Goal: Task Accomplishment & Management: Manage account settings

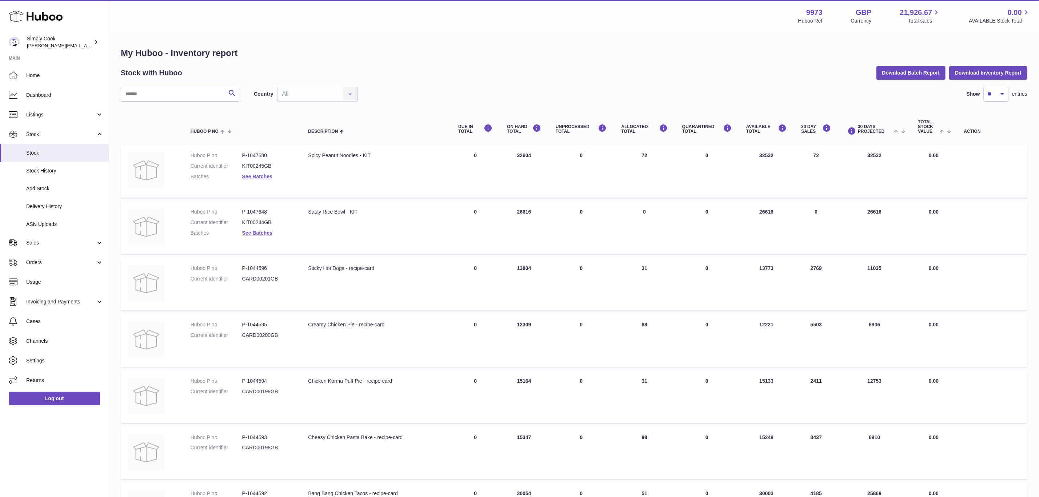
click at [929, 80] on div "My Huboo - Inventory report Stock with Huboo Download Batch Report Download Inv…" at bounding box center [574, 384] width 907 height 674
click at [928, 75] on button "Download Batch Report" at bounding box center [911, 72] width 69 height 13
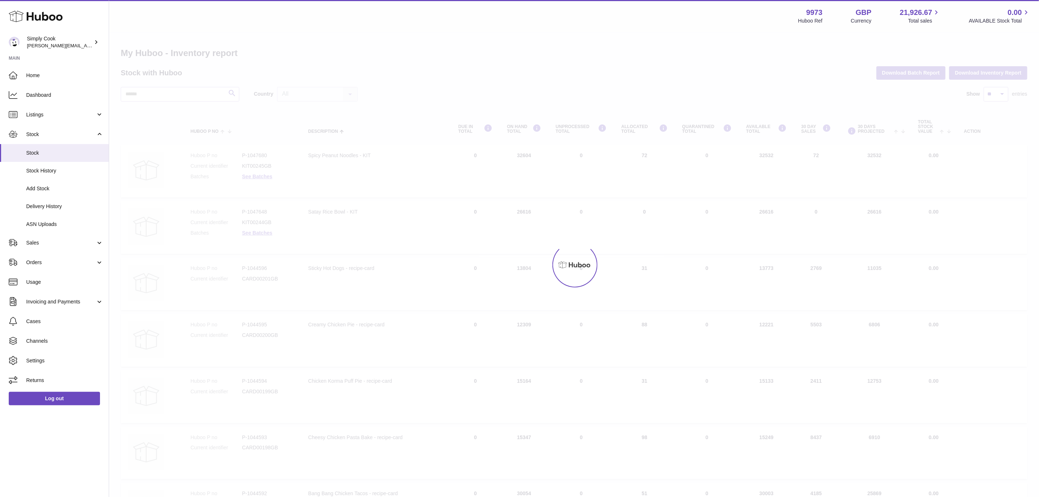
click at [669, 93] on div at bounding box center [574, 265] width 930 height 464
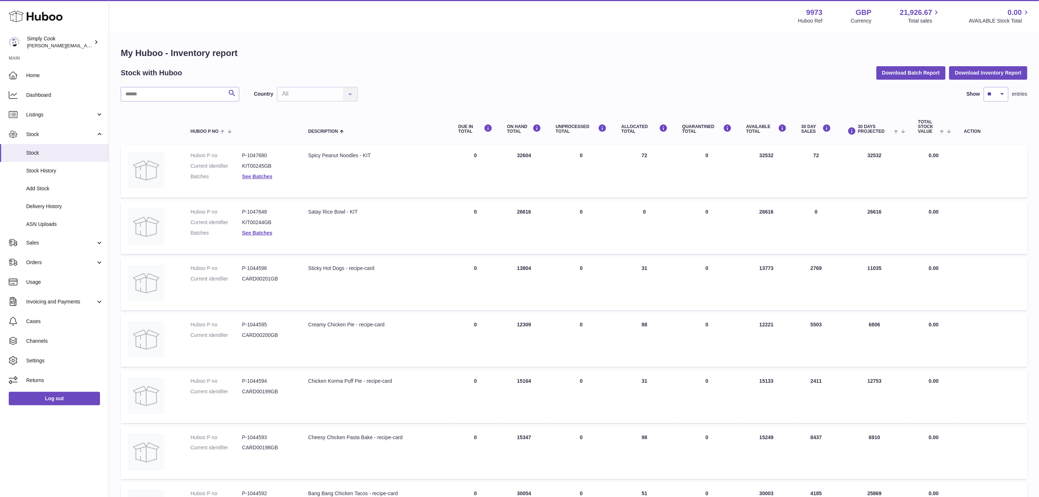
click at [442, 80] on div "My Huboo - Inventory report Stock with Huboo Download Batch Report Download Inv…" at bounding box center [574, 384] width 907 height 674
click at [195, 93] on input "text" at bounding box center [180, 94] width 119 height 15
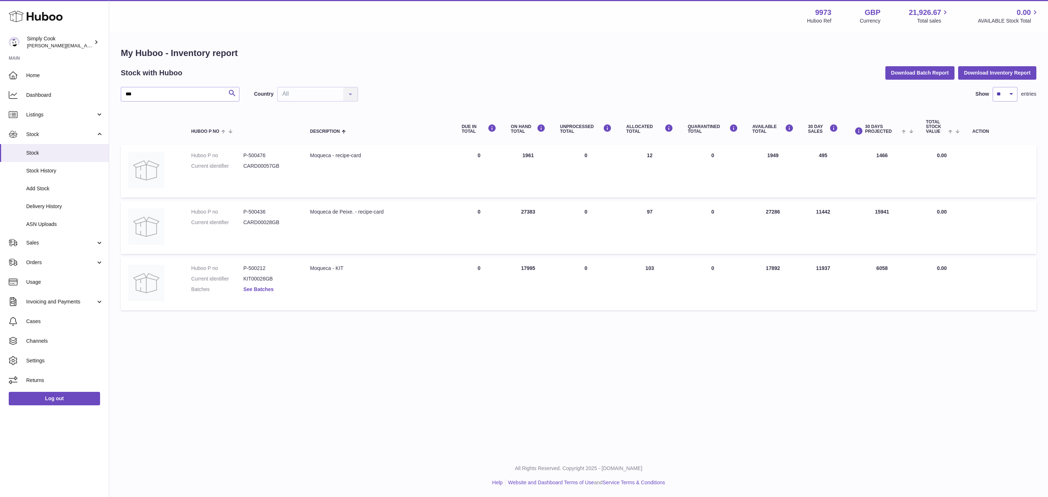
click at [249, 286] on link "See Batches" at bounding box center [258, 289] width 30 height 6
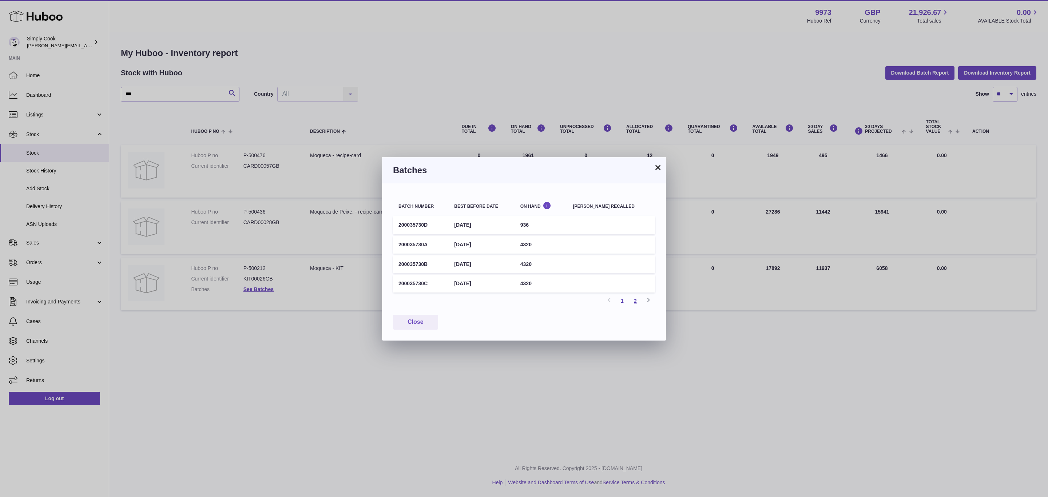
click at [636, 301] on link "2" at bounding box center [635, 300] width 13 height 13
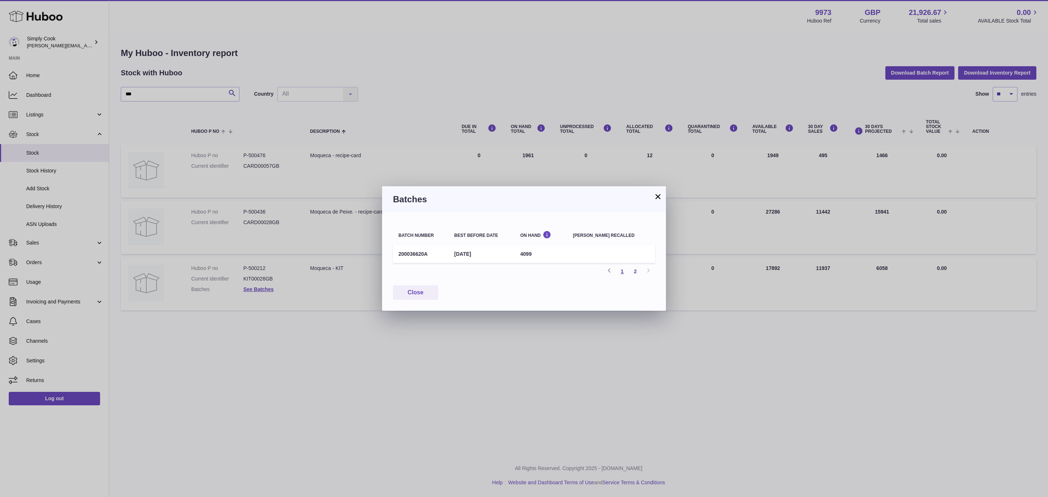
click at [618, 271] on link "1" at bounding box center [622, 271] width 13 height 13
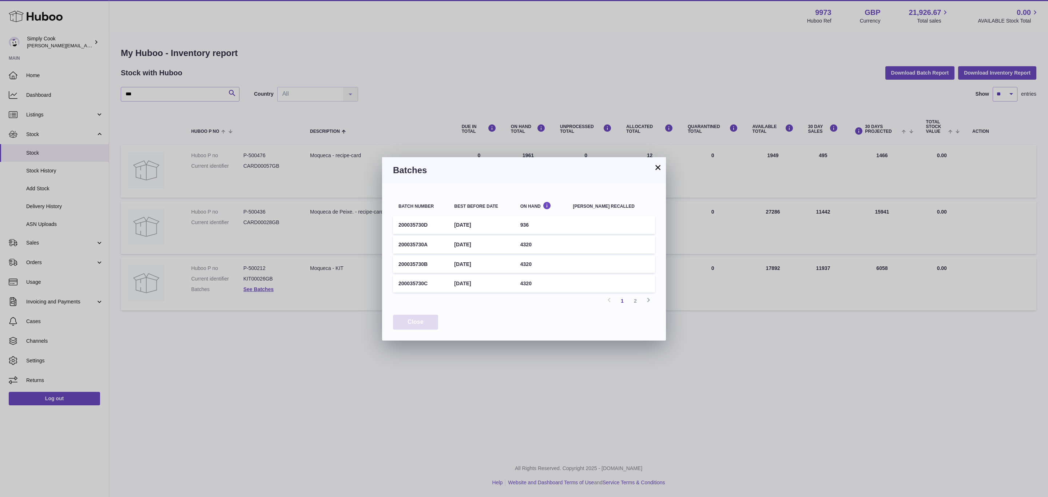
click at [413, 320] on button "Close" at bounding box center [415, 322] width 45 height 15
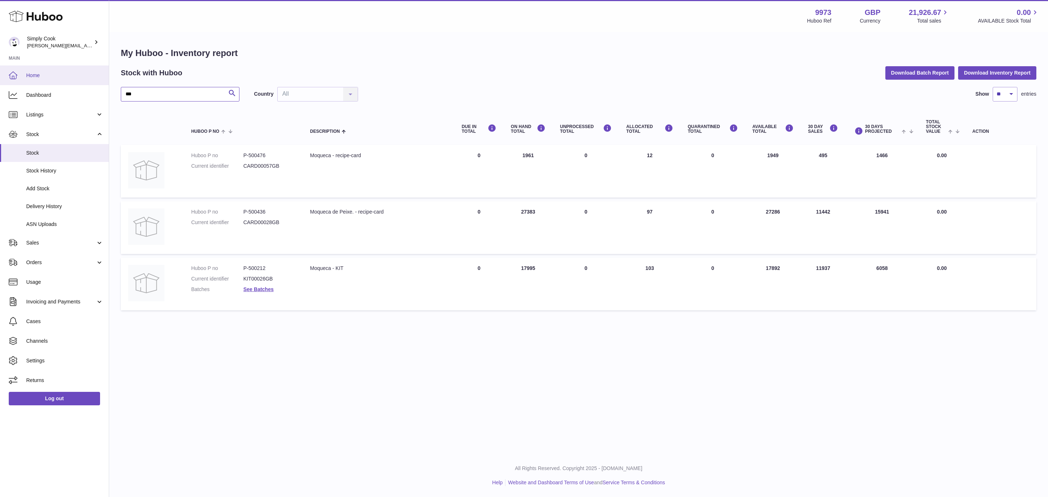
drag, startPoint x: 166, startPoint y: 93, endPoint x: 0, endPoint y: 71, distance: 167.3
click at [0, 80] on div "Huboo Simply Cook emma@simplycook.com Main Home Dashboard Listings Not with Hub…" at bounding box center [524, 248] width 1048 height 497
type input "****"
click at [254, 343] on link "See Batches" at bounding box center [258, 346] width 30 height 6
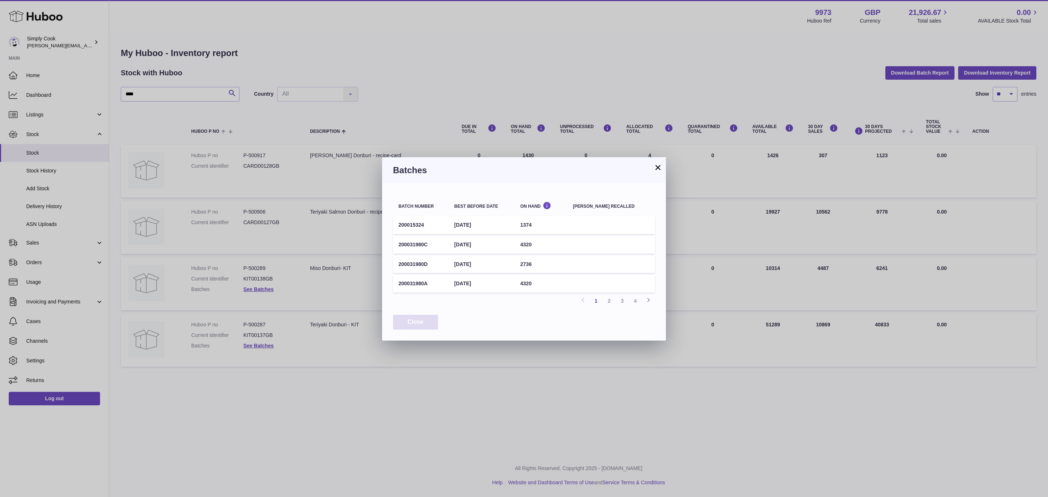
click at [417, 319] on button "Close" at bounding box center [415, 322] width 45 height 15
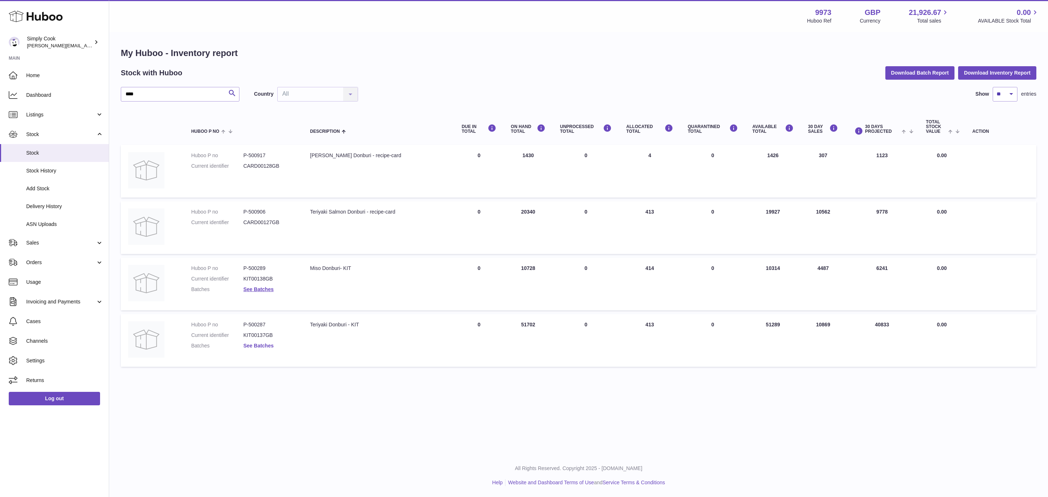
click at [251, 343] on link "See Batches" at bounding box center [258, 346] width 30 height 6
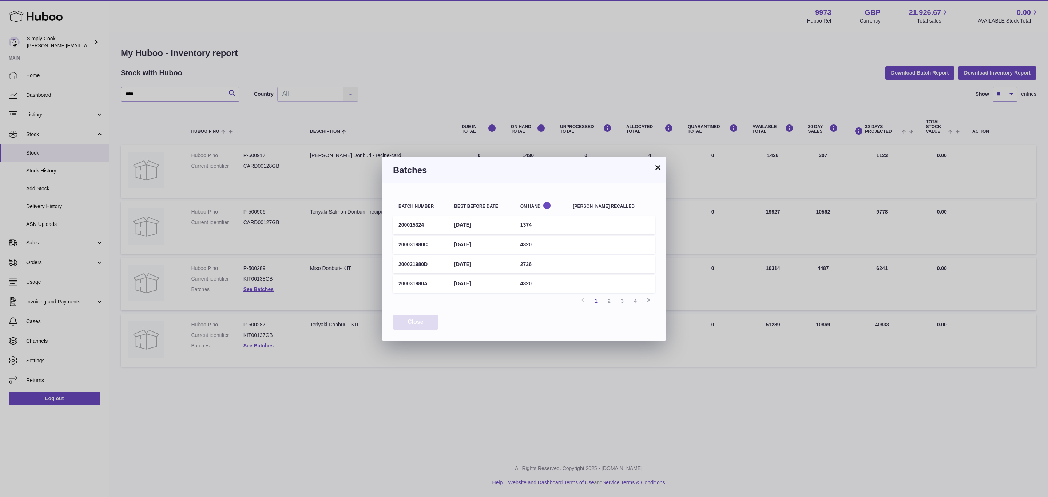
click at [422, 320] on button "Close" at bounding box center [415, 322] width 45 height 15
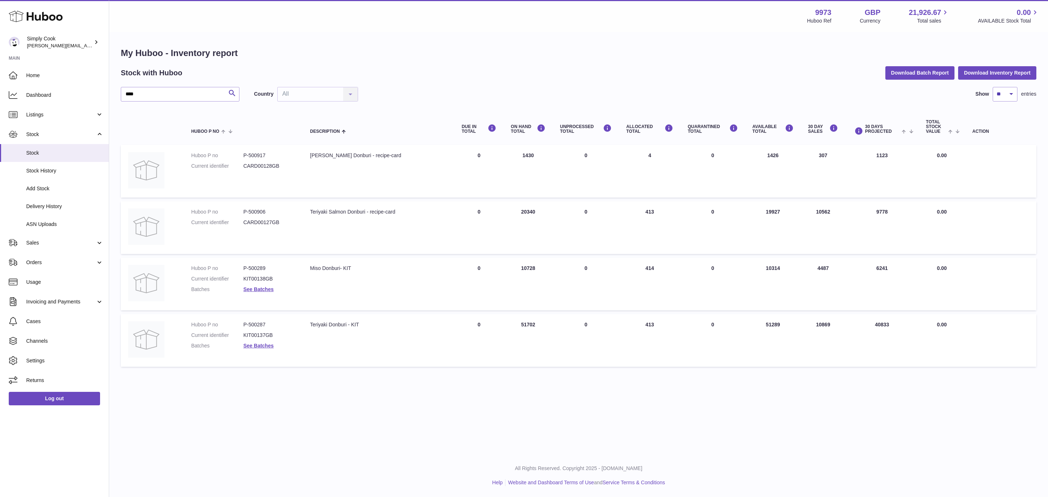
drag, startPoint x: 43, startPoint y: 120, endPoint x: 42, endPoint y: 131, distance: 10.9
click at [43, 120] on link "Listings" at bounding box center [54, 115] width 109 height 20
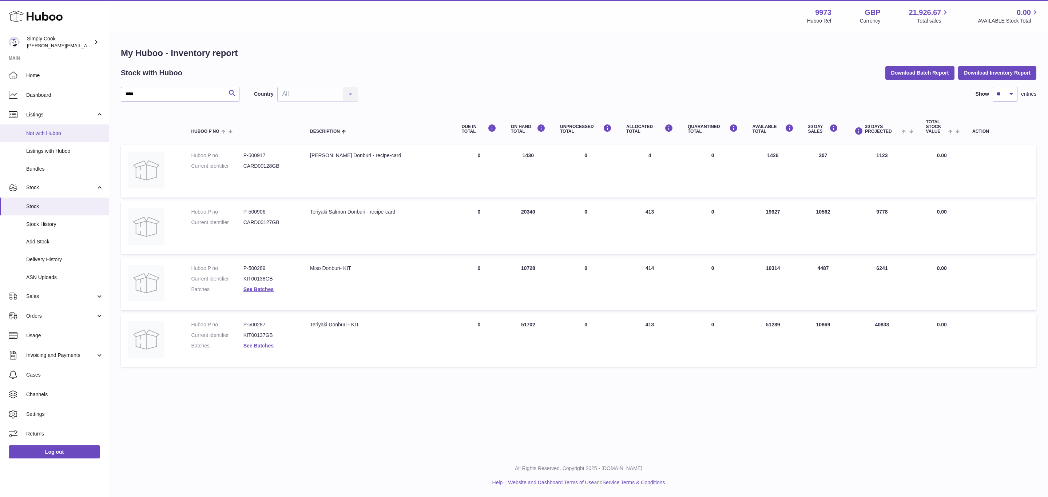
click at [49, 133] on span "Not with Huboo" at bounding box center [64, 133] width 77 height 7
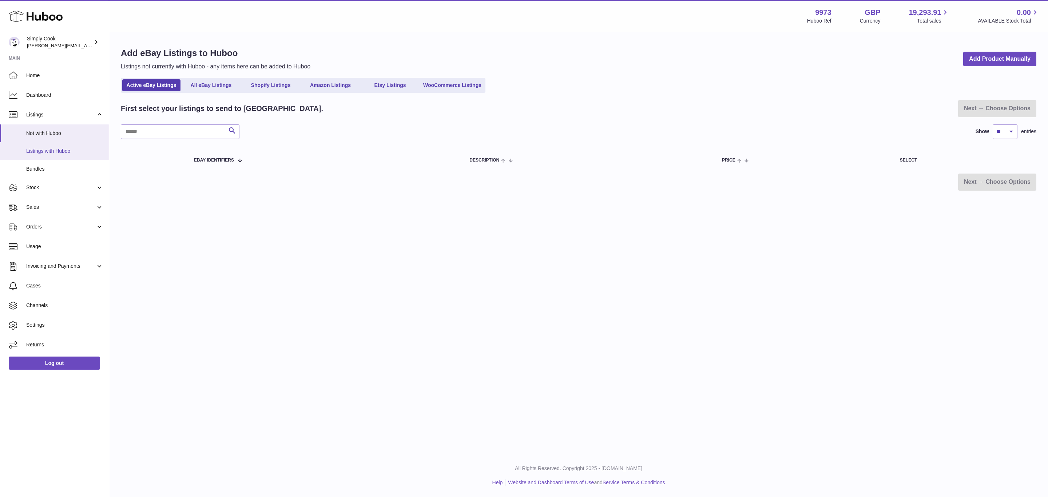
click at [52, 148] on span "Listings with Huboo" at bounding box center [64, 151] width 77 height 7
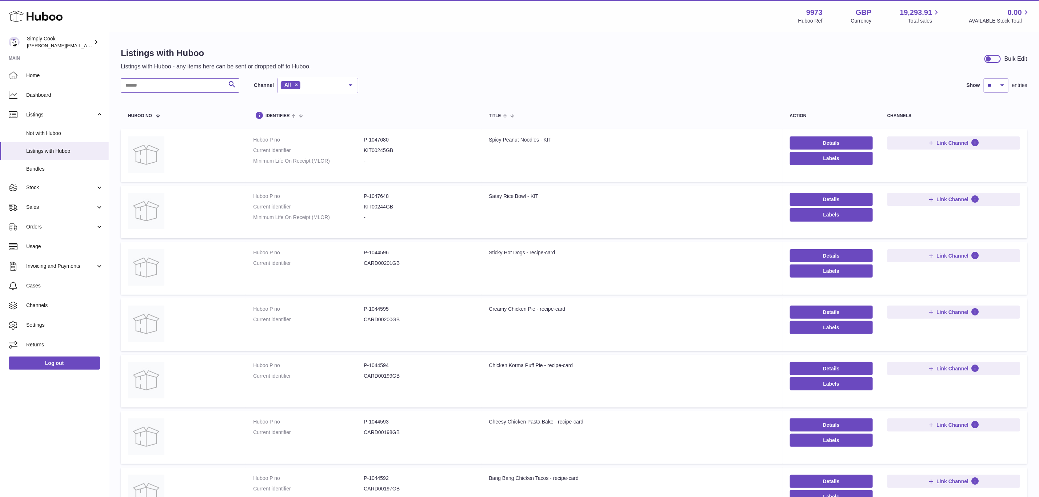
click at [158, 84] on input "text" at bounding box center [180, 85] width 119 height 15
type input "****"
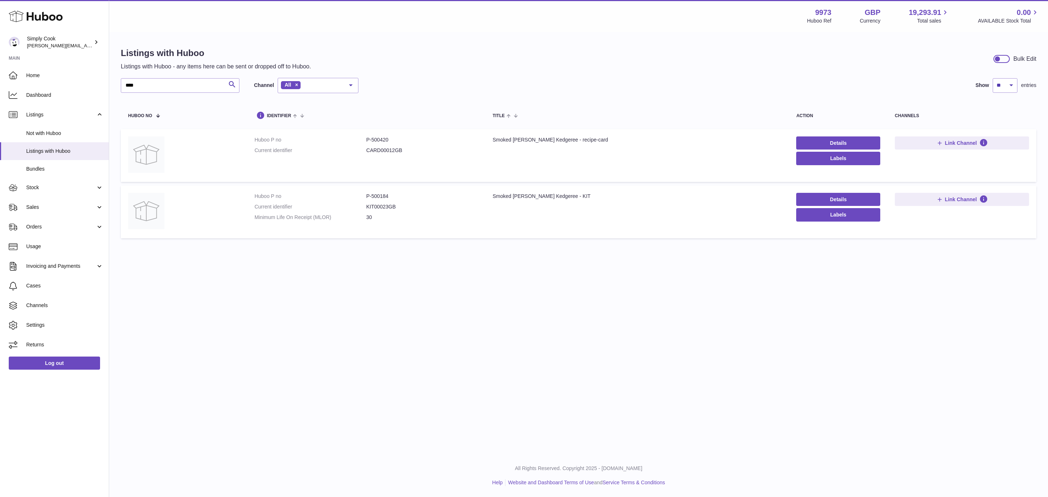
click at [847, 206] on div "Details Labels" at bounding box center [838, 207] width 84 height 28
drag, startPoint x: 832, startPoint y: 198, endPoint x: 825, endPoint y: 198, distance: 6.5
click at [832, 198] on link "Details" at bounding box center [838, 199] width 84 height 13
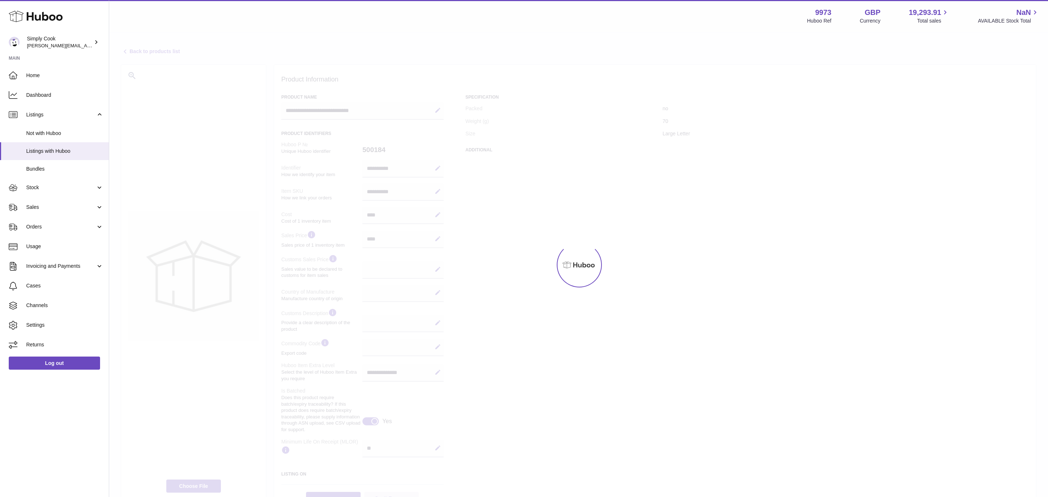
select select
select select "****"
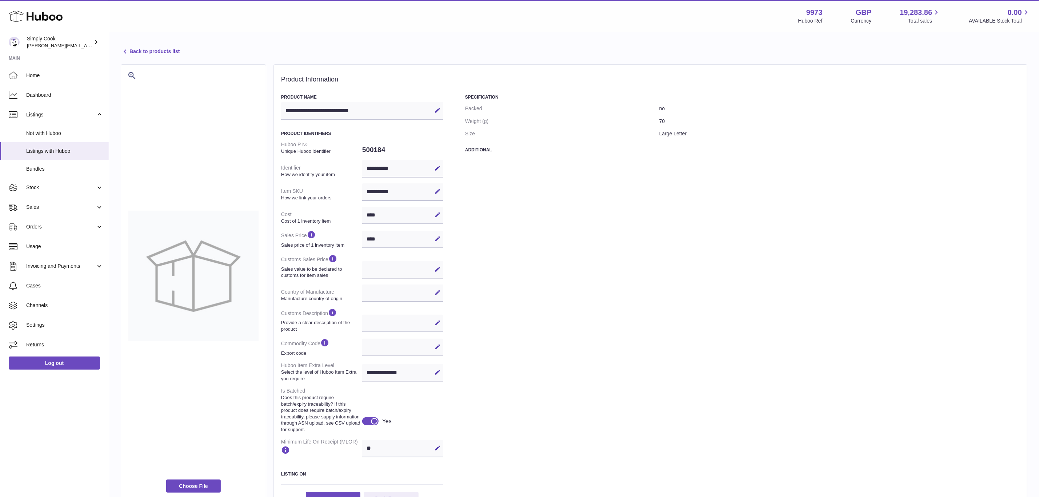
scroll to position [55, 0]
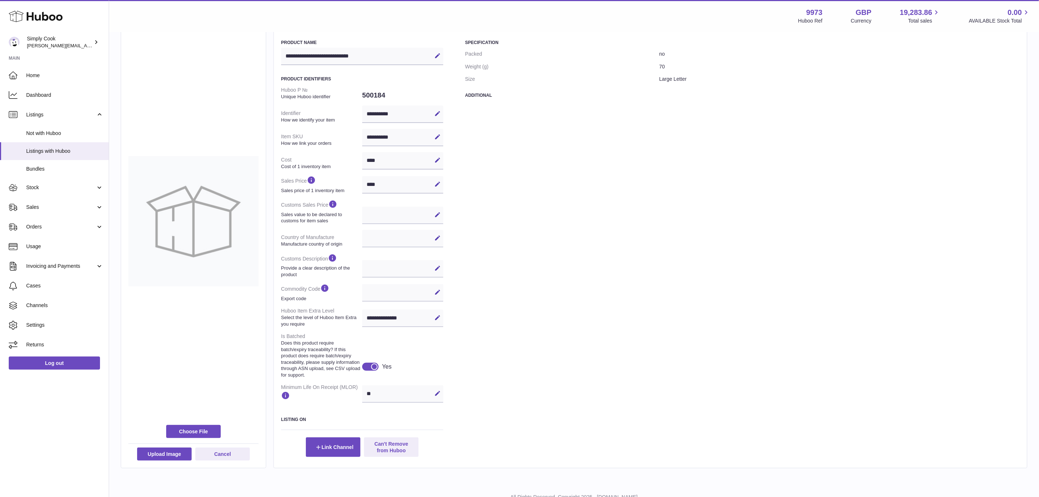
drag, startPoint x: 30, startPoint y: 188, endPoint x: 29, endPoint y: 197, distance: 8.7
click at [30, 188] on span "Stock" at bounding box center [60, 187] width 69 height 7
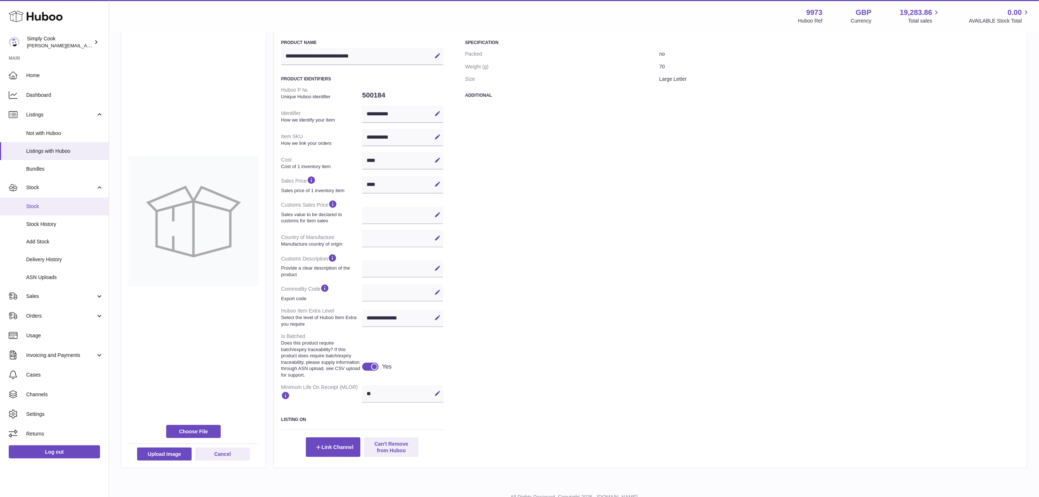
click at [34, 204] on span "Stock" at bounding box center [64, 206] width 77 height 7
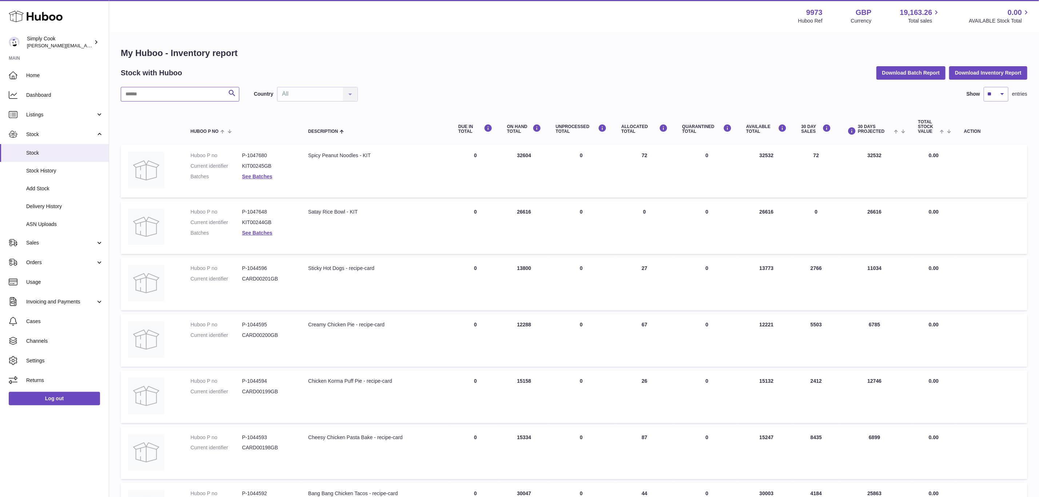
click at [165, 92] on input "text" at bounding box center [180, 94] width 119 height 15
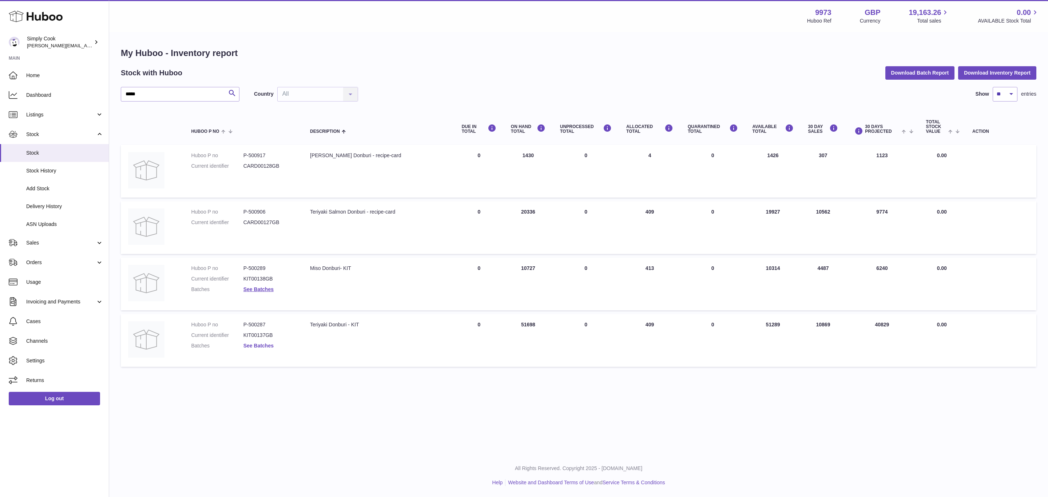
click at [268, 345] on link "See Batches" at bounding box center [258, 346] width 30 height 6
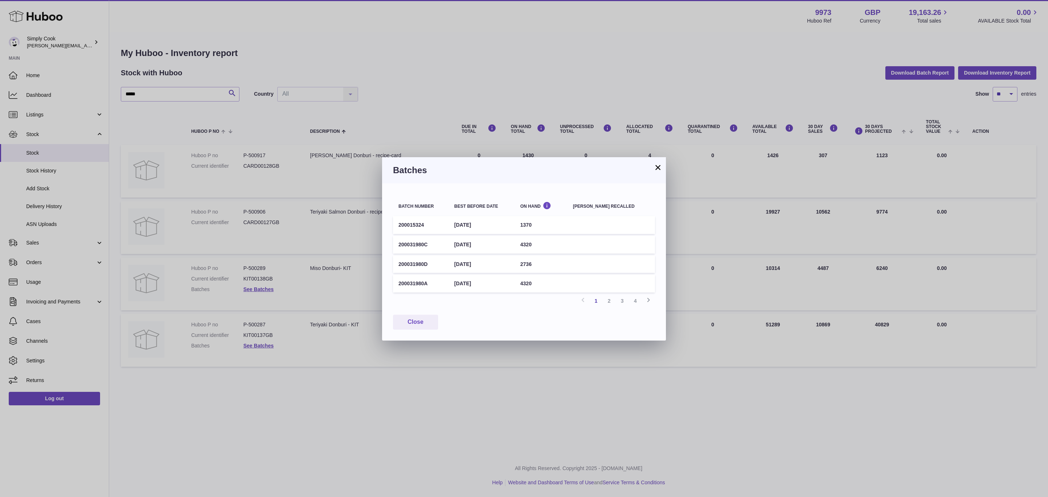
click at [534, 226] on td "1370" at bounding box center [541, 225] width 53 height 18
copy td "1370"
click at [456, 341] on div "× Batches Batch number Best before date On Hand Batch recalled 200015324 30th O…" at bounding box center [524, 248] width 1048 height 497
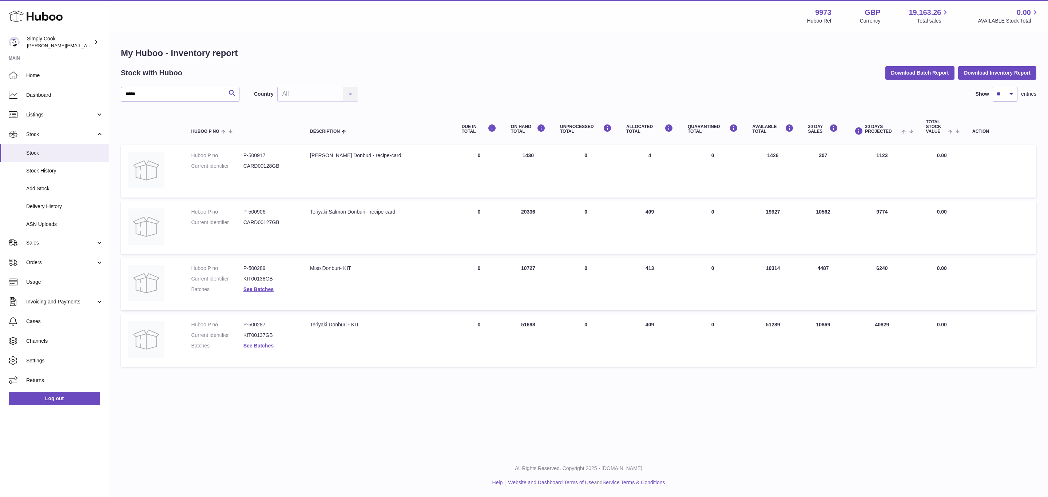
click at [254, 346] on link "See Batches" at bounding box center [258, 346] width 30 height 6
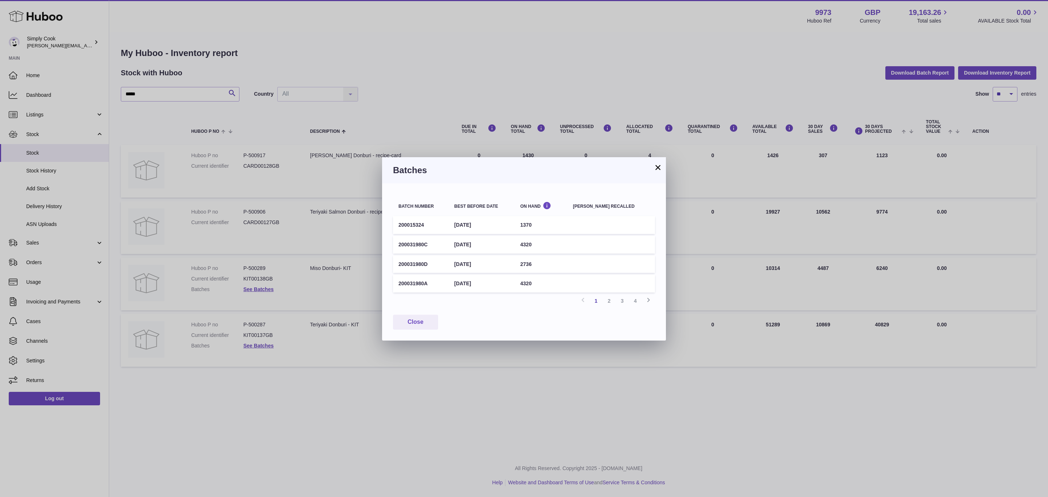
click at [540, 225] on td "1370" at bounding box center [541, 225] width 53 height 18
copy td "1370"
drag, startPoint x: 425, startPoint y: 328, endPoint x: 396, endPoint y: 315, distance: 31.6
click at [420, 325] on button "Close" at bounding box center [415, 322] width 45 height 15
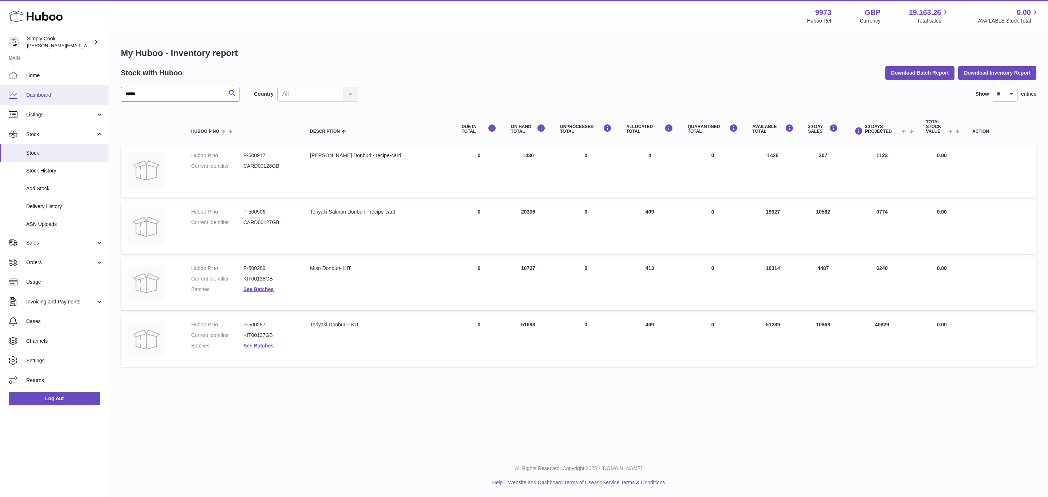
drag, startPoint x: 47, startPoint y: 88, endPoint x: 25, endPoint y: 87, distance: 21.9
click at [25, 87] on div "Huboo Simply Cook emma@simplycook.com Main Home Dashboard Listings Not with Hub…" at bounding box center [524, 248] width 1048 height 497
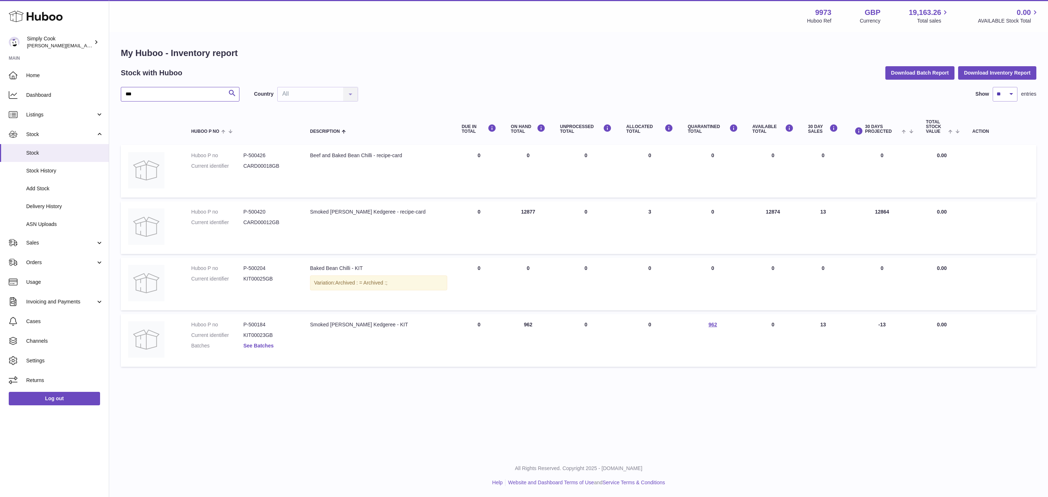
type input "***"
click at [268, 345] on link "See Batches" at bounding box center [258, 346] width 30 height 6
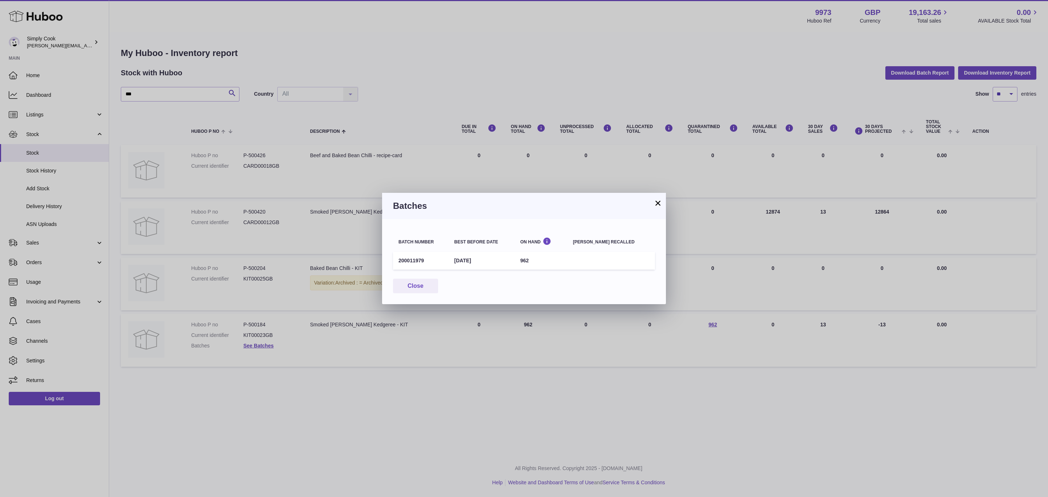
click at [539, 261] on td "962" at bounding box center [541, 261] width 53 height 18
copy td "962"
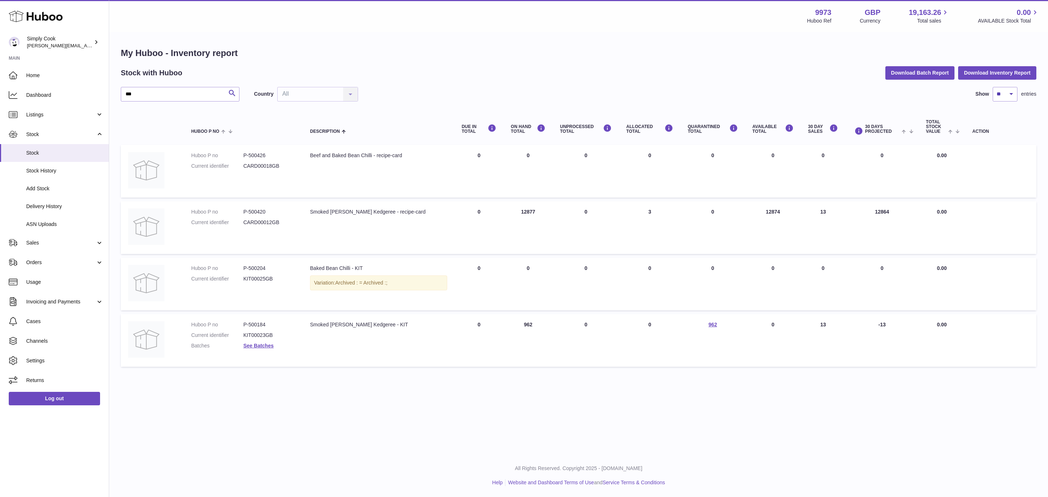
click at [760, 397] on div at bounding box center [524, 248] width 1048 height 497
click at [253, 319] on td "Huboo P no P-500184 Current identifier KIT00023GB Batches See Batches" at bounding box center [243, 340] width 119 height 53
click at [179, 94] on input "***" at bounding box center [180, 94] width 119 height 15
click at [255, 321] on dd "P-500184" at bounding box center [269, 324] width 52 height 7
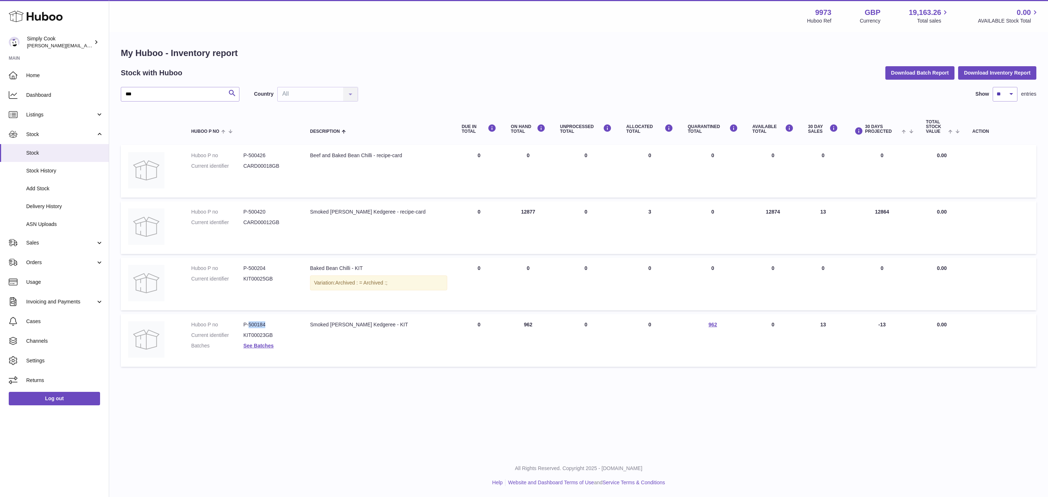
click at [255, 321] on dd "P-500184" at bounding box center [269, 324] width 52 height 7
copy dd "500184"
click at [262, 206] on td "Huboo P no P-500420 Current identifier CARD00012GB" at bounding box center [243, 227] width 119 height 53
copy dd "500420"
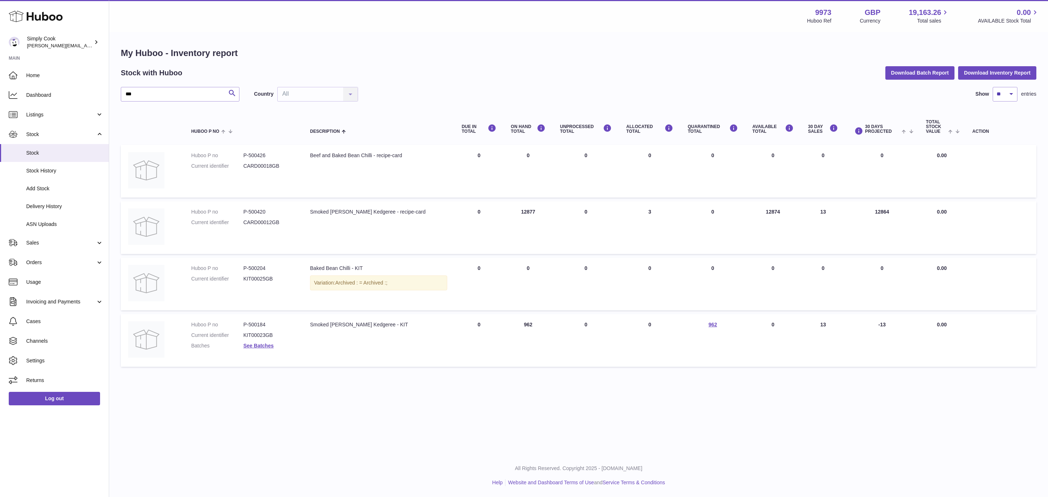
click at [586, 400] on div "Menu Huboo 9973 Huboo Ref GBP Currency 19,163.26 Total sales 0.00 AVAILABLE Sto…" at bounding box center [578, 227] width 939 height 454
click at [52, 216] on link "ASN Uploads" at bounding box center [54, 224] width 109 height 18
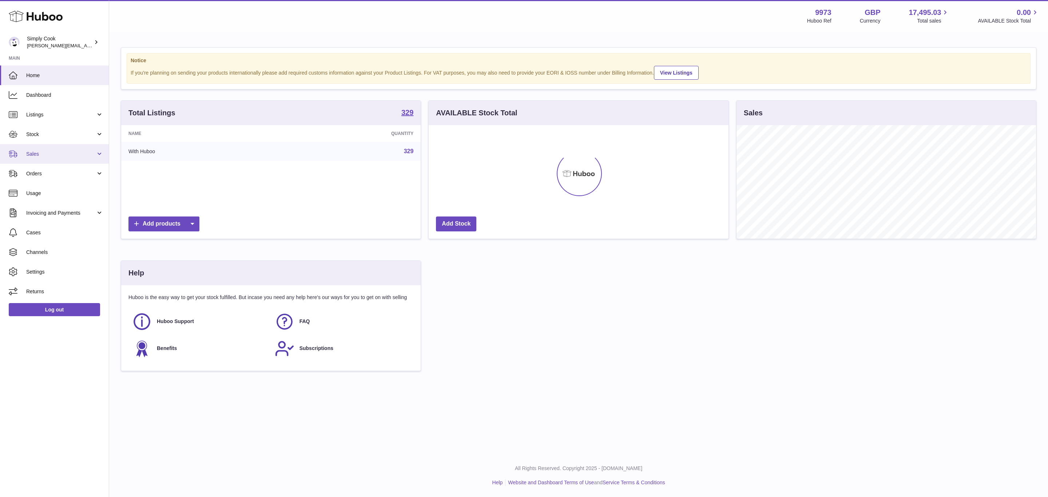
scroll to position [114, 299]
click at [38, 118] on span "Listings" at bounding box center [60, 114] width 69 height 7
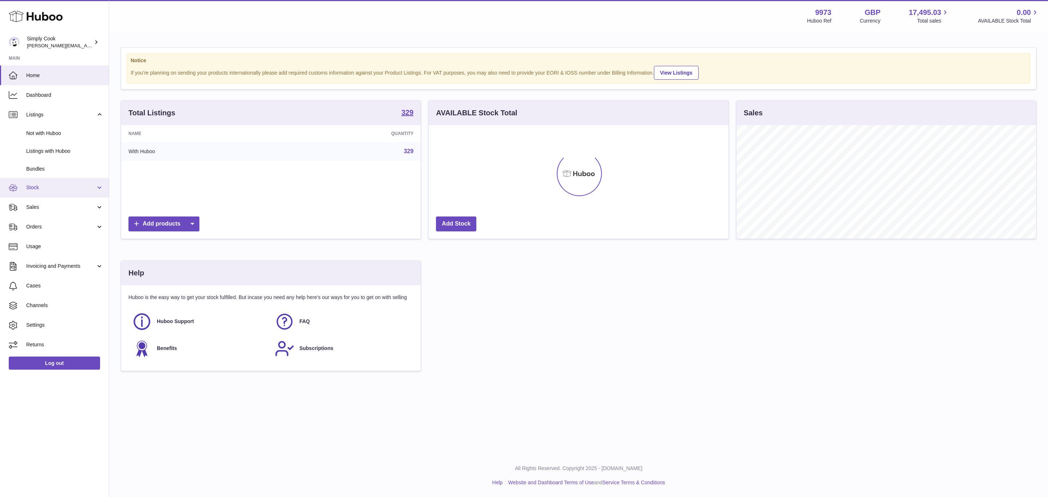
click at [41, 187] on span "Stock" at bounding box center [60, 187] width 69 height 7
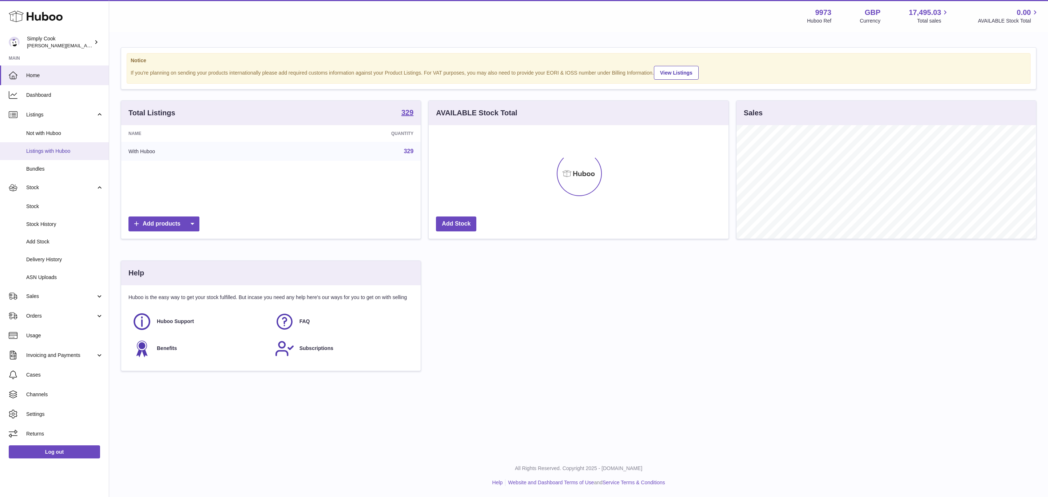
click at [51, 152] on span "Listings with Huboo" at bounding box center [64, 151] width 77 height 7
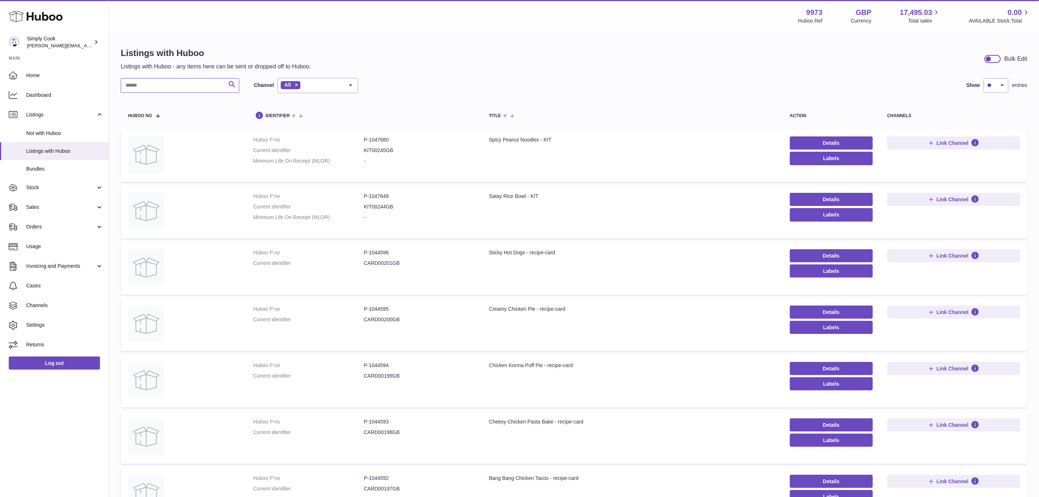
click at [172, 86] on input "text" at bounding box center [180, 85] width 119 height 15
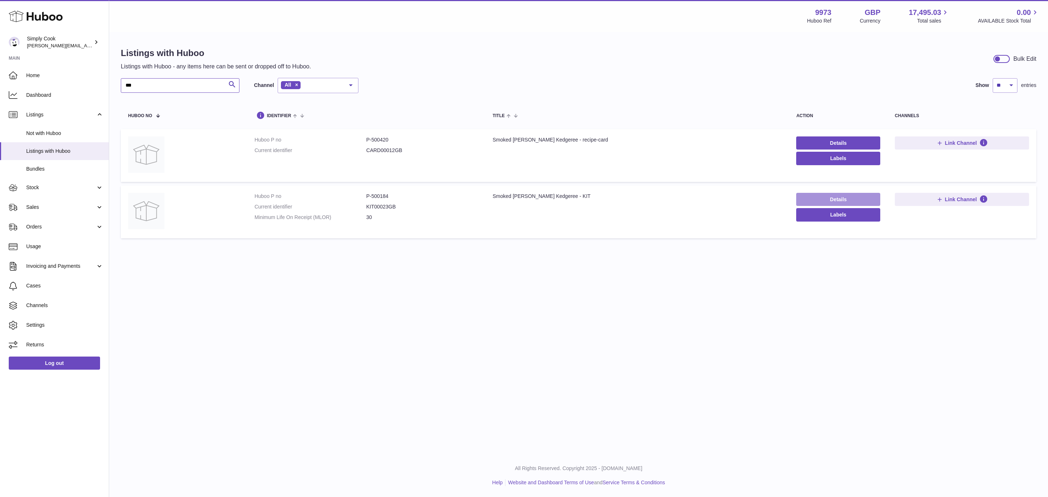
type input "***"
click at [855, 202] on link "Details" at bounding box center [838, 199] width 84 height 13
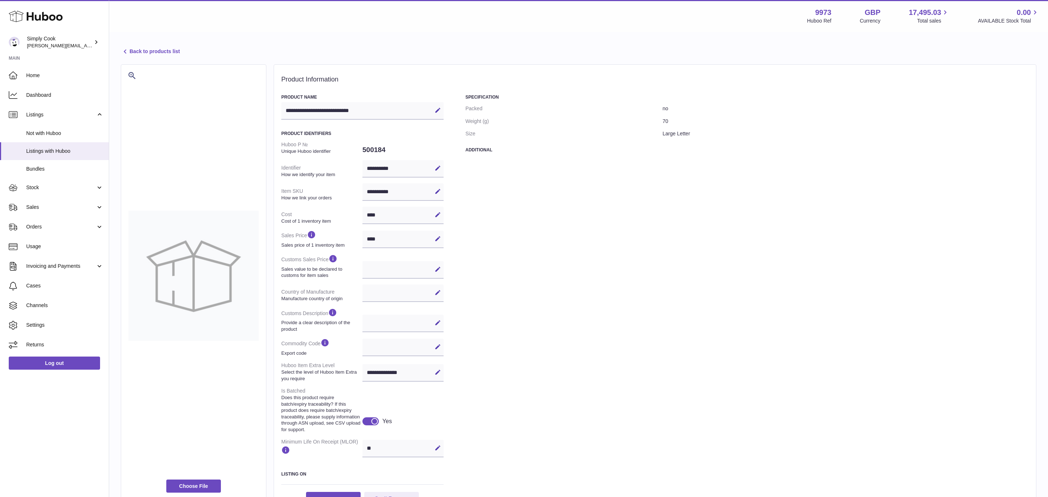
select select
select select "****"
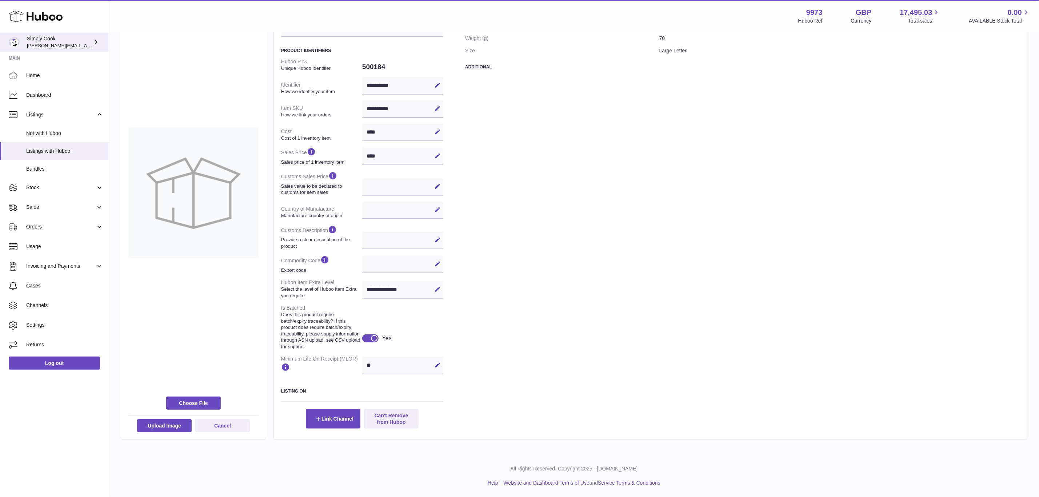
scroll to position [83, 0]
click at [438, 370] on button "Edit" at bounding box center [438, 365] width 12 height 12
type input "**"
click at [438, 370] on button "Save" at bounding box center [438, 365] width 12 height 12
click at [41, 190] on span "Stock" at bounding box center [60, 187] width 69 height 7
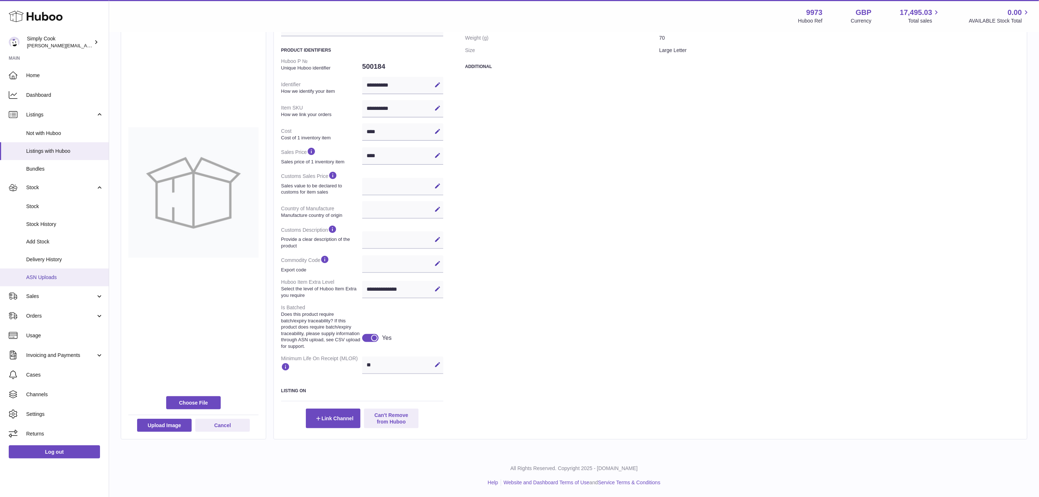
click at [60, 276] on span "ASN Uploads" at bounding box center [64, 277] width 77 height 7
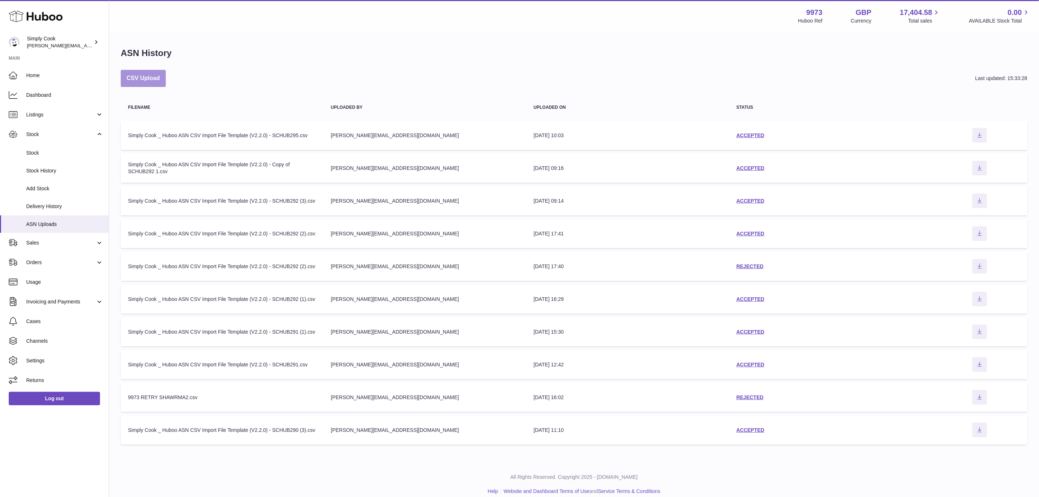
click at [130, 80] on button "CSV Upload" at bounding box center [143, 78] width 45 height 17
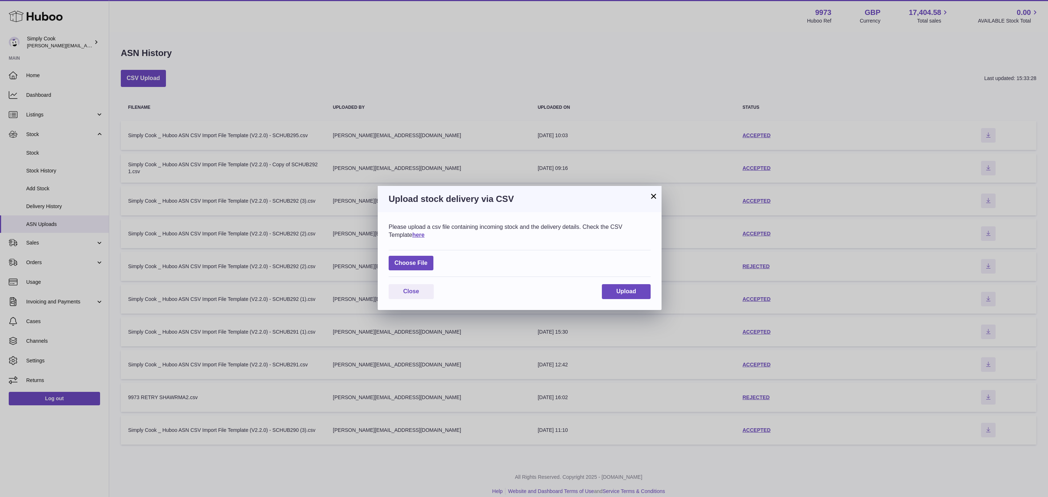
click at [653, 192] on button "×" at bounding box center [653, 196] width 9 height 9
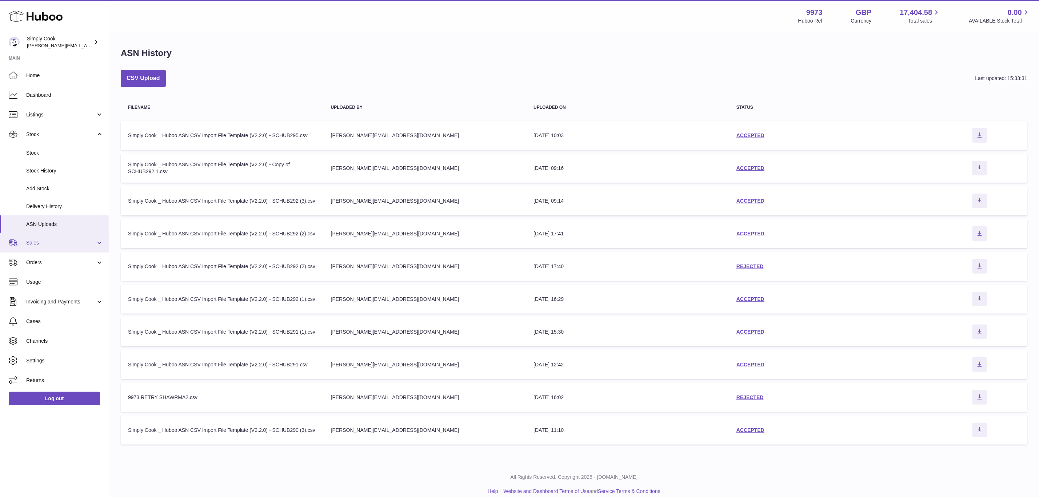
click at [41, 237] on link "Sales" at bounding box center [54, 243] width 109 height 20
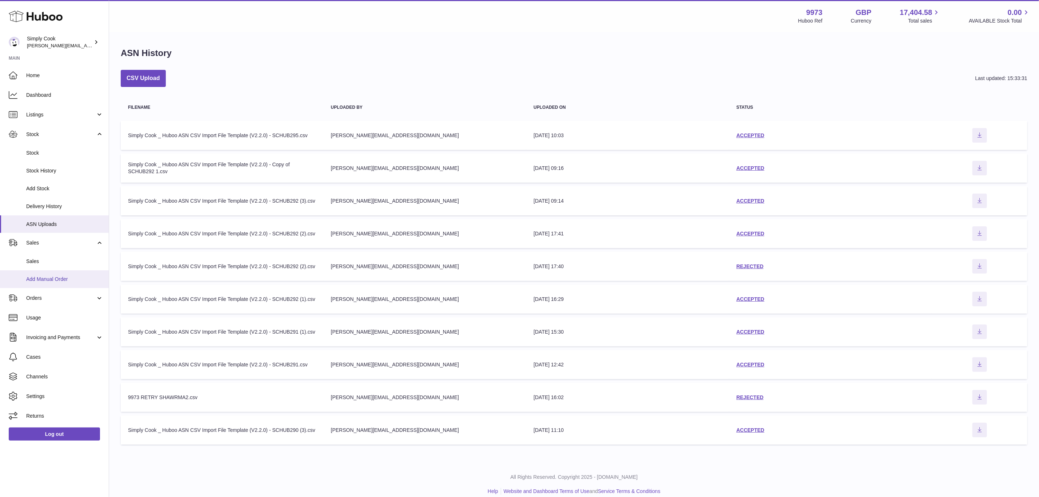
click at [48, 282] on span "Add Manual Order" at bounding box center [64, 279] width 77 height 7
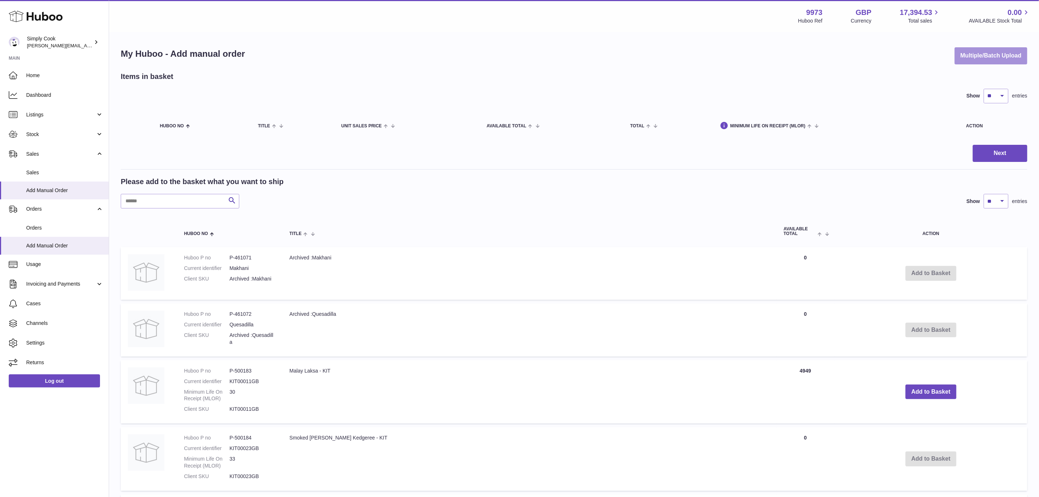
click at [988, 55] on button "Multiple/Batch Upload" at bounding box center [991, 55] width 73 height 17
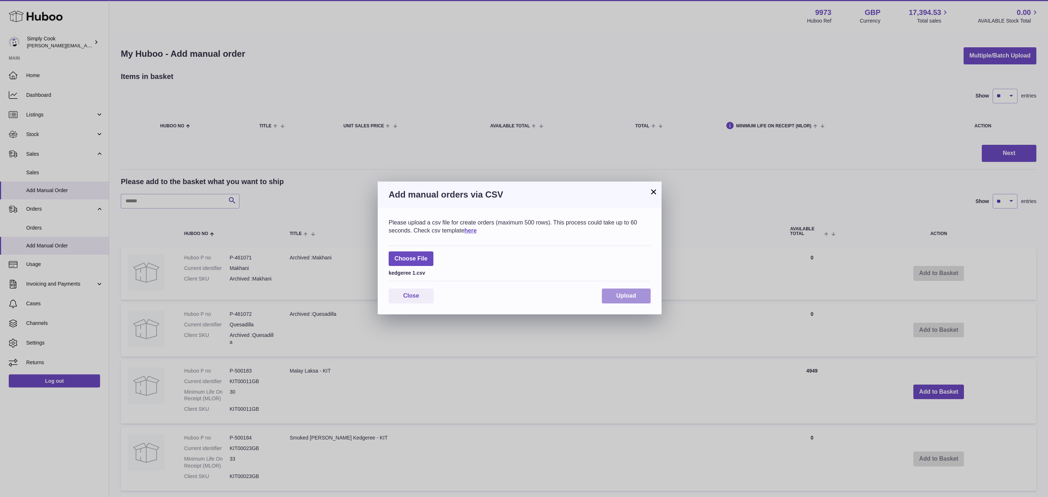
click at [613, 294] on button "Upload" at bounding box center [626, 296] width 49 height 15
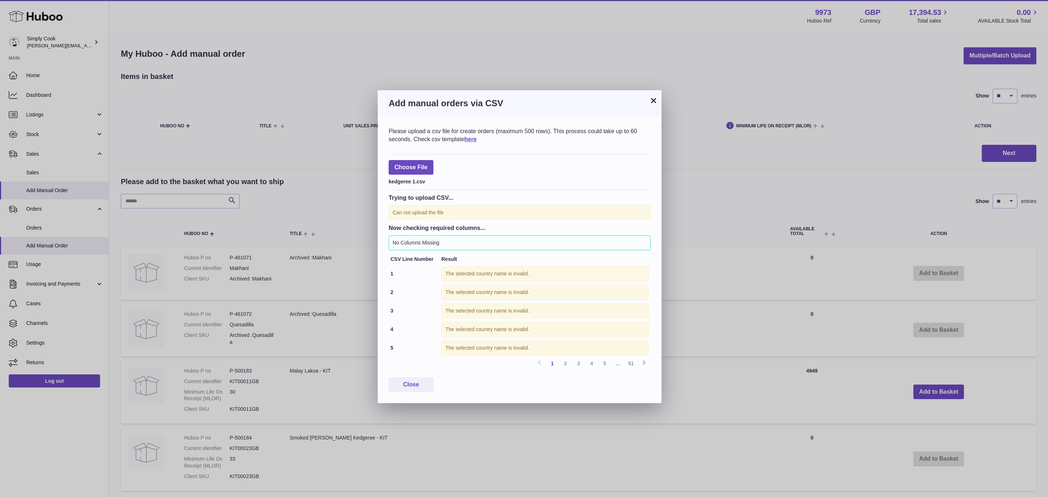
click at [652, 103] on button "×" at bounding box center [653, 100] width 9 height 9
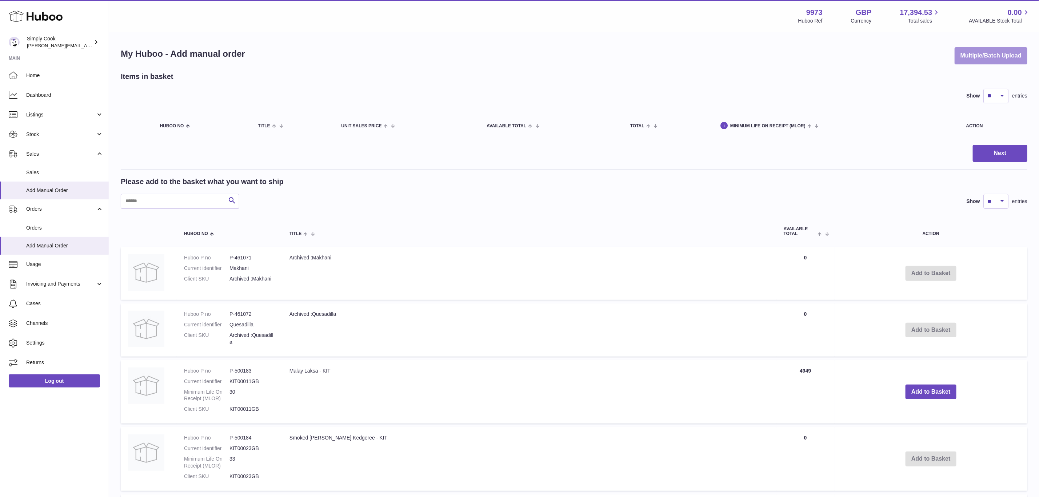
click at [987, 59] on button "Multiple/Batch Upload" at bounding box center [991, 55] width 73 height 17
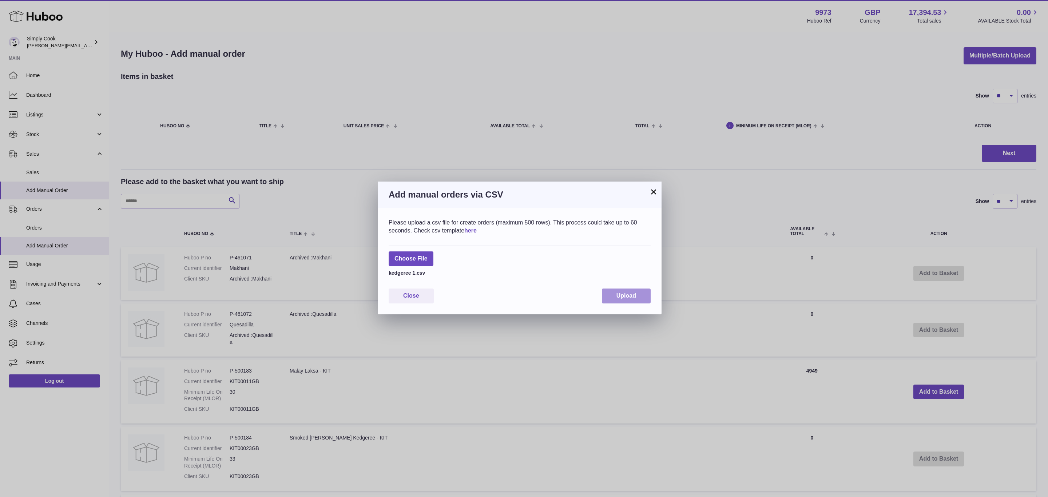
click at [620, 295] on span "Upload" at bounding box center [626, 296] width 20 height 6
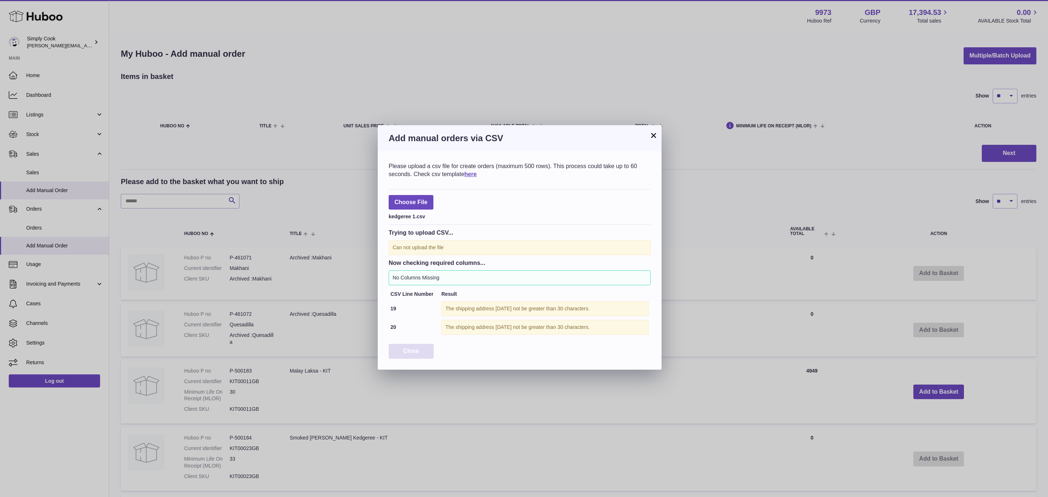
click at [405, 353] on span "Close" at bounding box center [411, 351] width 16 height 6
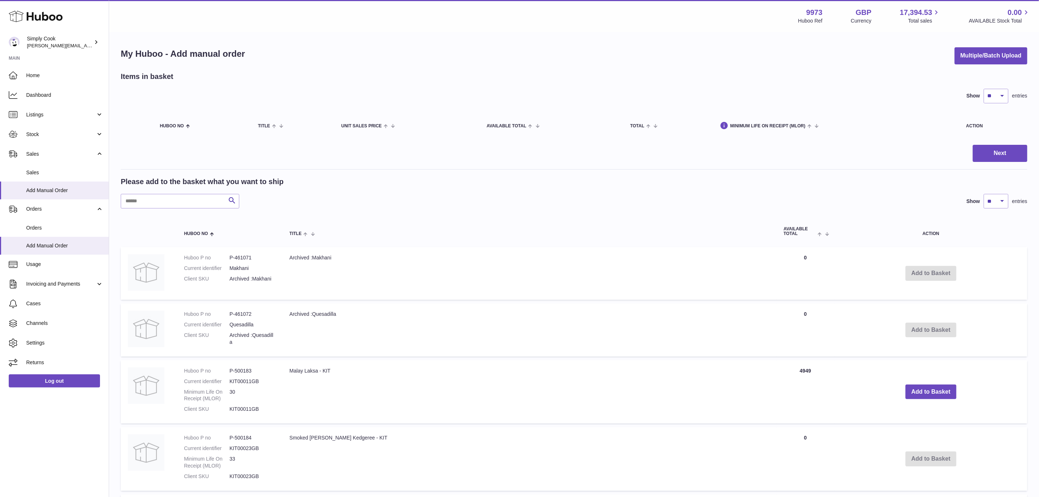
click at [979, 40] on div "My Huboo - Add manual order Multiple/Batch Upload Items in basket Show ** ** **…" at bounding box center [574, 483] width 930 height 900
drag, startPoint x: 617, startPoint y: 223, endPoint x: 974, endPoint y: 44, distance: 399.6
click at [637, 220] on th "Title" at bounding box center [529, 231] width 494 height 24
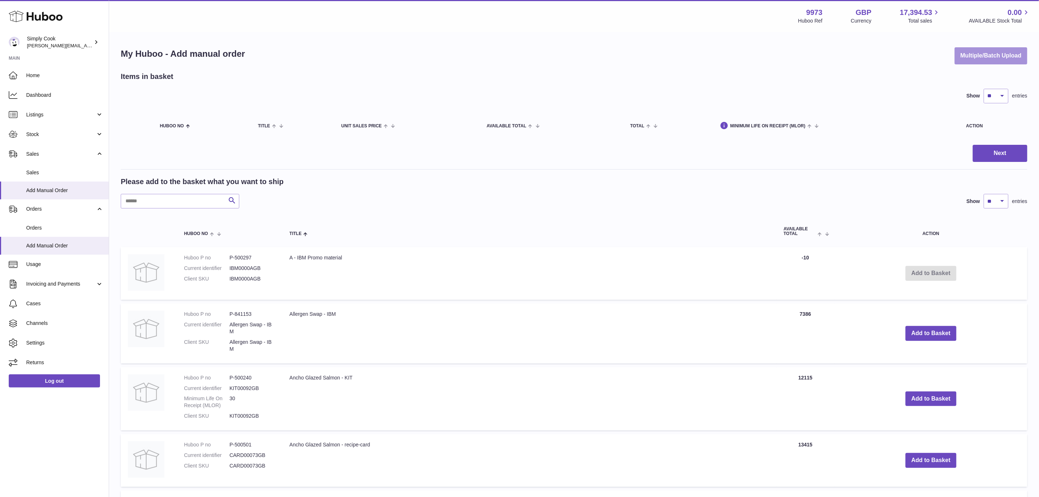
click at [986, 51] on button "Multiple/Batch Upload" at bounding box center [991, 55] width 73 height 17
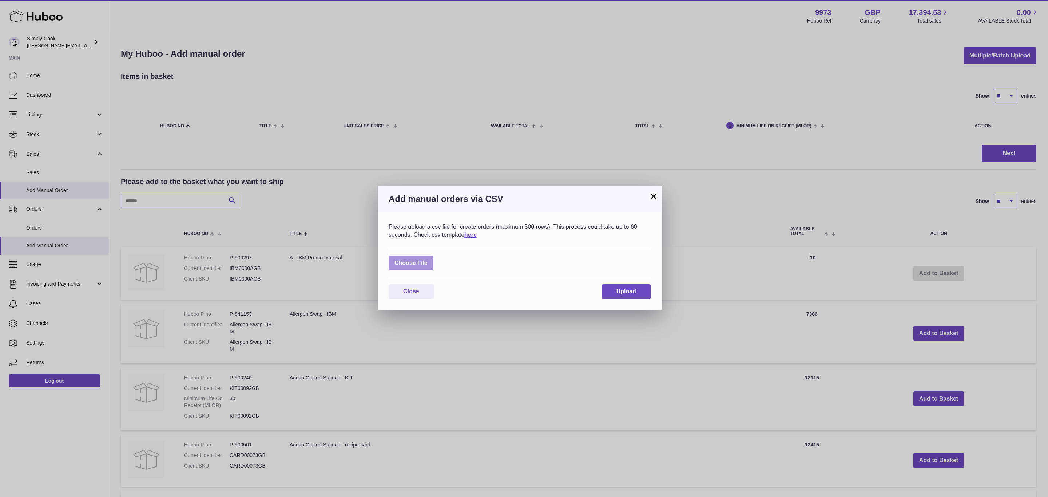
click at [413, 269] on label at bounding box center [411, 263] width 45 height 15
click at [427, 260] on input "file" at bounding box center [427, 259] width 0 height 0
click at [655, 198] on button "×" at bounding box center [653, 196] width 9 height 9
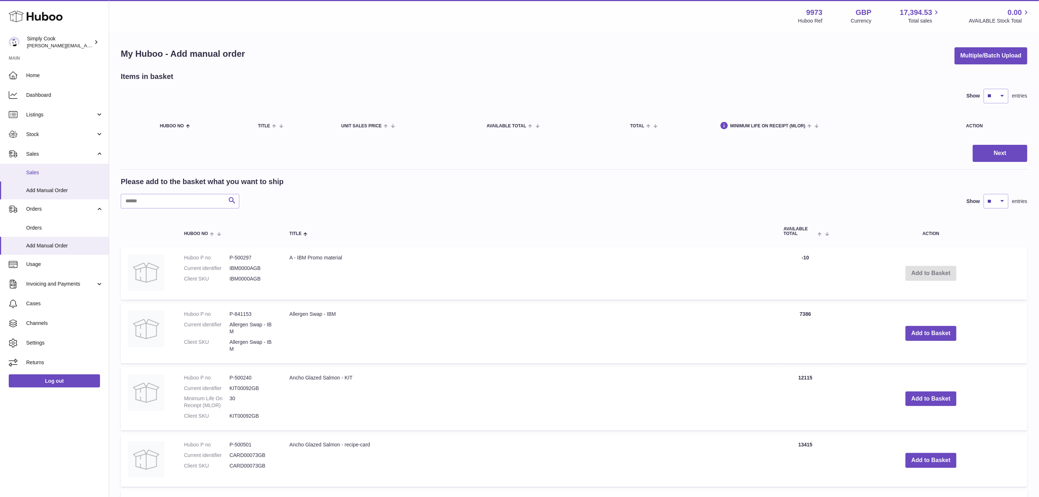
click at [38, 169] on span "Sales" at bounding box center [64, 172] width 77 height 7
click at [26, 177] on link "Sales" at bounding box center [54, 173] width 109 height 18
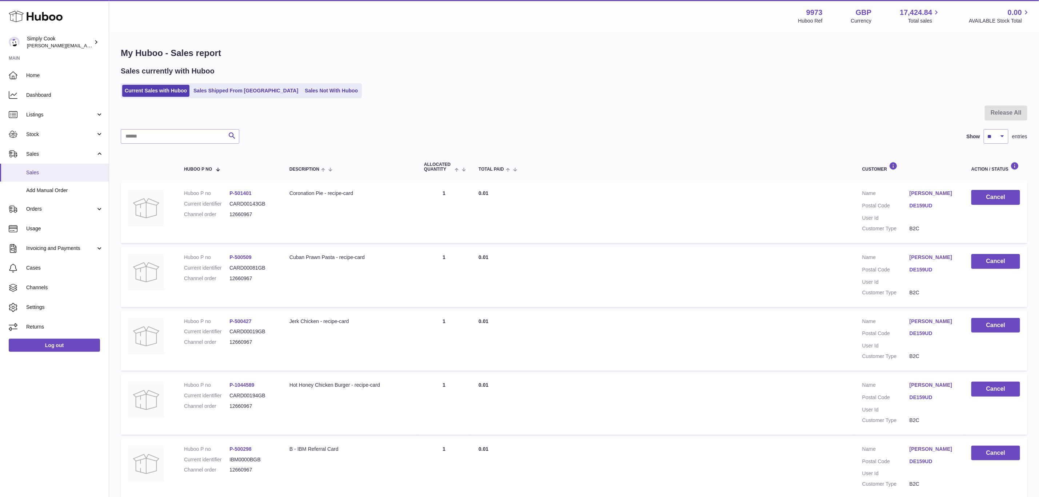
click at [45, 176] on link "Sales" at bounding box center [54, 173] width 109 height 18
click at [55, 196] on link "Add Manual Order" at bounding box center [54, 191] width 109 height 18
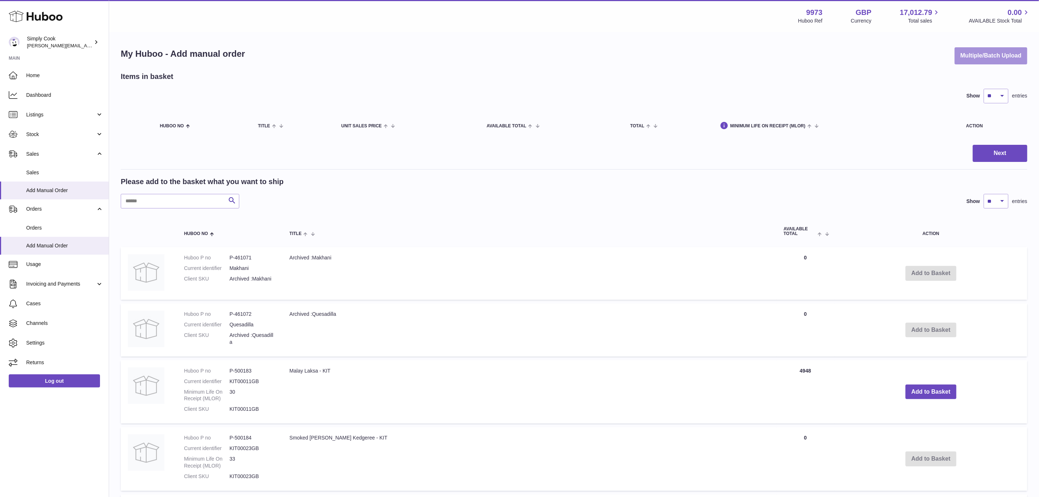
click at [994, 61] on button "Multiple/Batch Upload" at bounding box center [991, 55] width 73 height 17
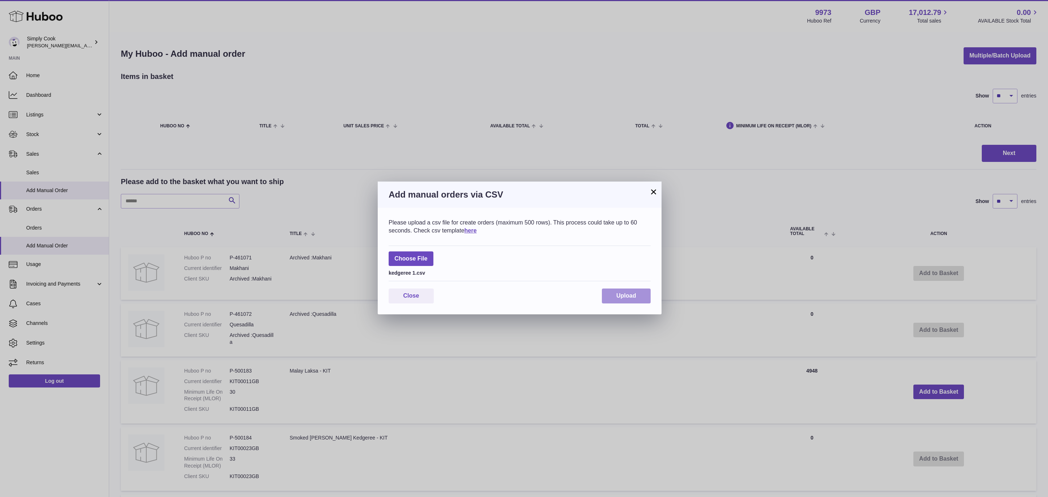
click at [637, 294] on button "Upload" at bounding box center [626, 296] width 49 height 15
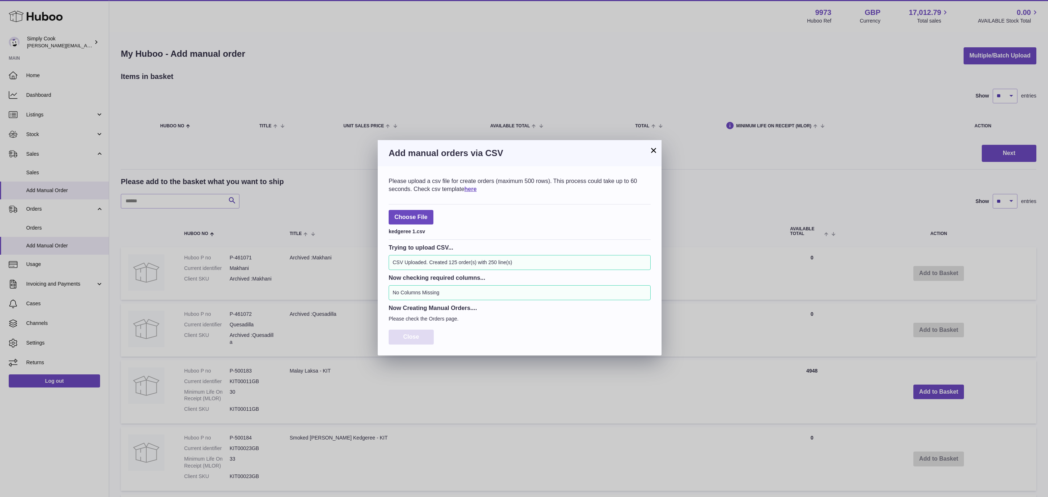
click at [411, 333] on button "Close" at bounding box center [411, 337] width 45 height 15
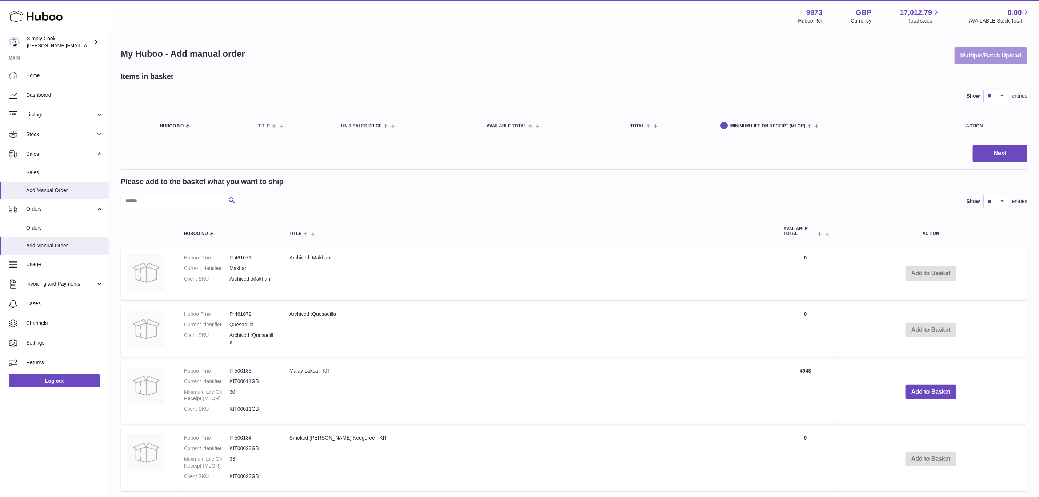
click at [975, 53] on button "Multiple/Batch Upload" at bounding box center [991, 55] width 73 height 17
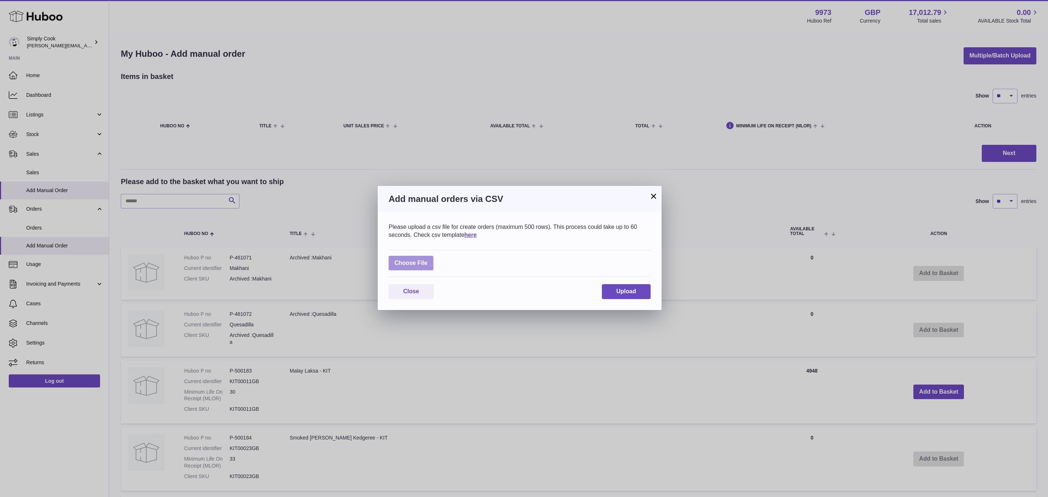
click at [416, 260] on label at bounding box center [411, 263] width 45 height 15
click at [427, 260] on input "file" at bounding box center [427, 259] width 0 height 0
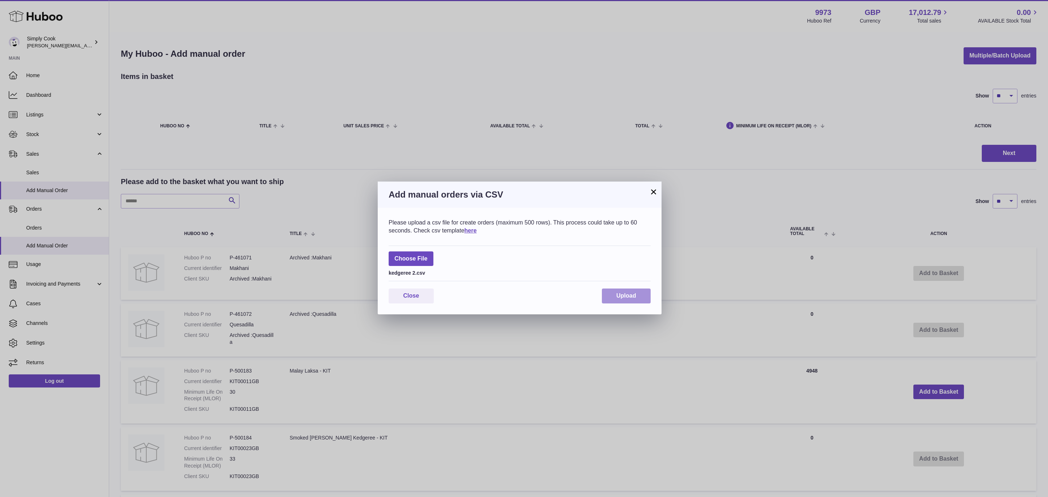
click at [635, 297] on span "Upload" at bounding box center [626, 296] width 20 height 6
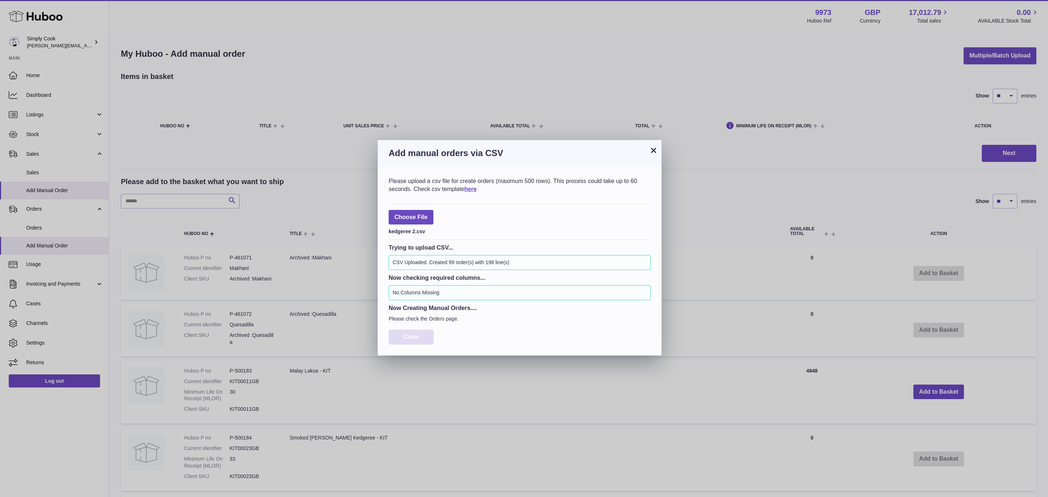
click at [422, 338] on button "Close" at bounding box center [411, 337] width 45 height 15
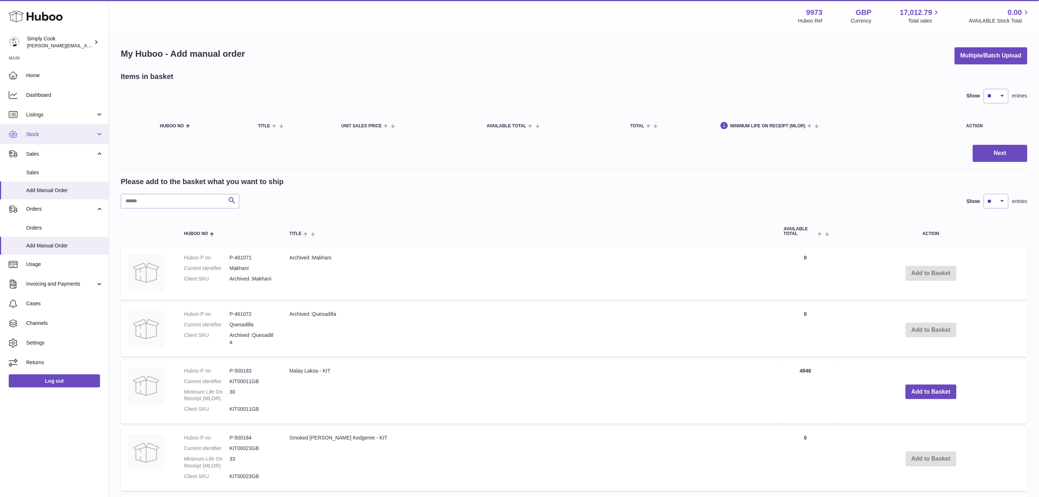
click at [34, 125] on link "Stock" at bounding box center [54, 134] width 109 height 20
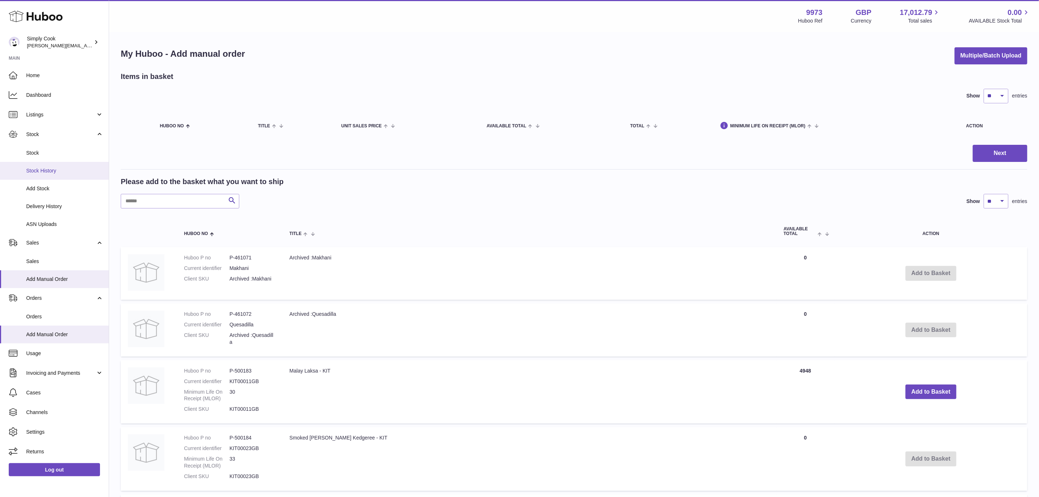
click at [43, 171] on span "Stock History" at bounding box center [64, 170] width 77 height 7
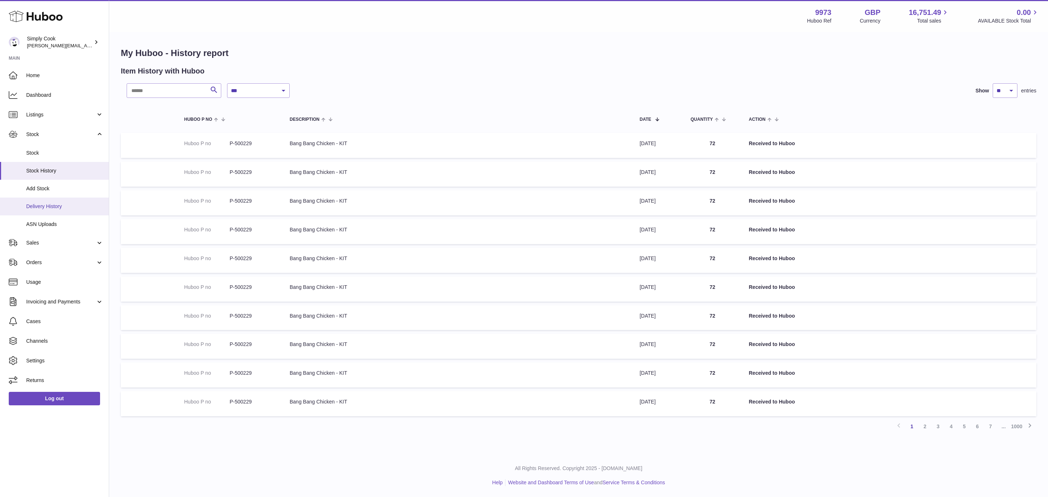
click at [46, 212] on link "Delivery History" at bounding box center [54, 207] width 109 height 18
